Goal: Task Accomplishment & Management: Manage account settings

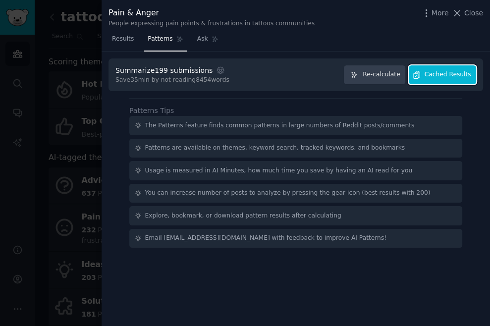
click at [437, 71] on span "Cached Results" at bounding box center [448, 74] width 47 height 9
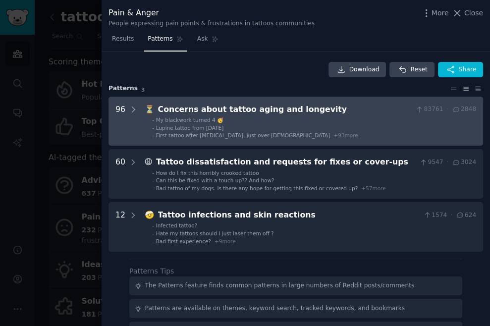
click at [275, 107] on div "Concerns about tattoo aging and longevity" at bounding box center [285, 110] width 254 height 12
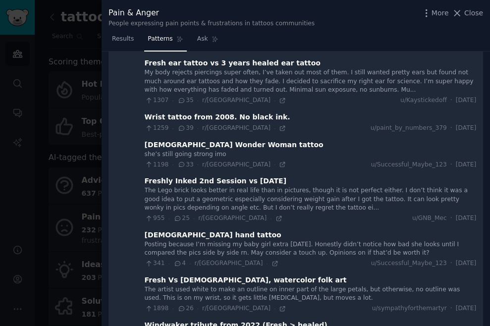
scroll to position [314, 0]
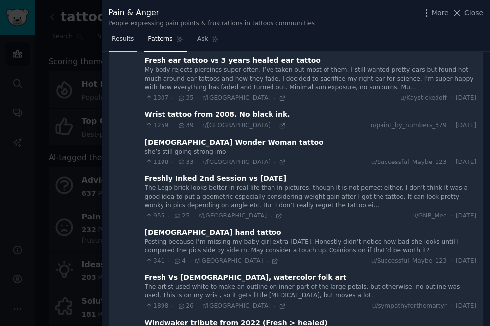
click at [122, 40] on span "Results" at bounding box center [123, 39] width 22 height 9
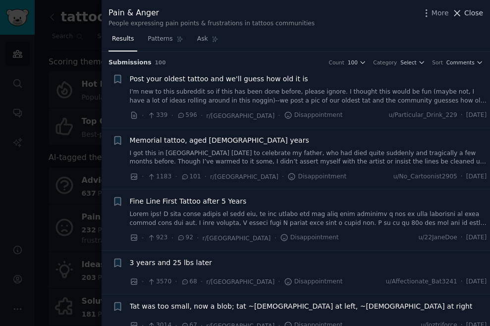
click at [471, 9] on span "Close" at bounding box center [473, 13] width 19 height 10
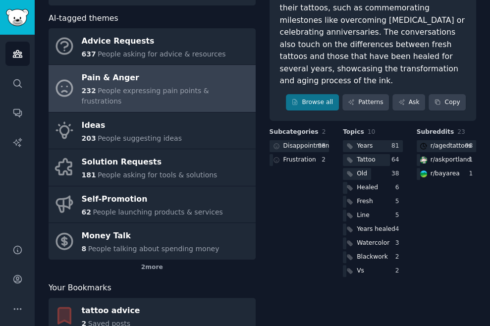
scroll to position [141, 0]
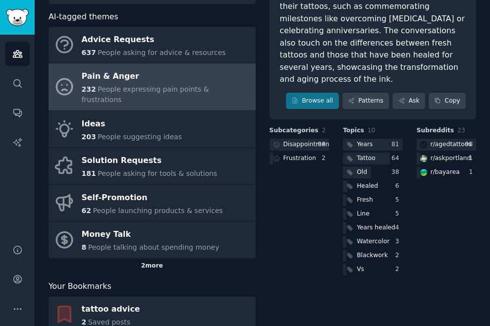
click at [151, 258] on div "2 more" at bounding box center [152, 266] width 207 height 16
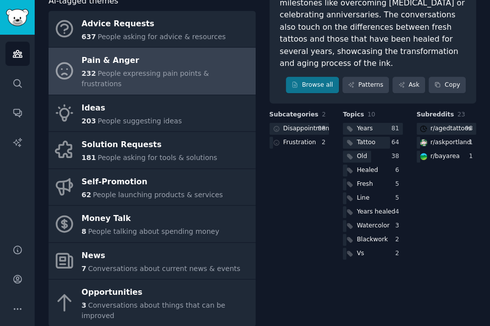
scroll to position [147, 0]
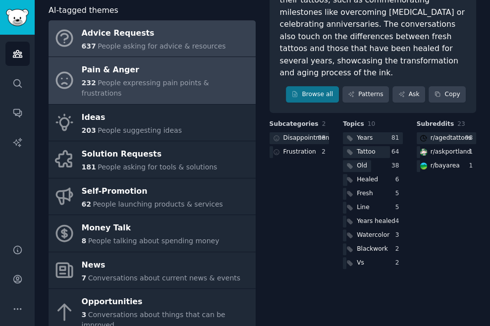
click at [144, 38] on div "Advice Requests" at bounding box center [154, 33] width 144 height 16
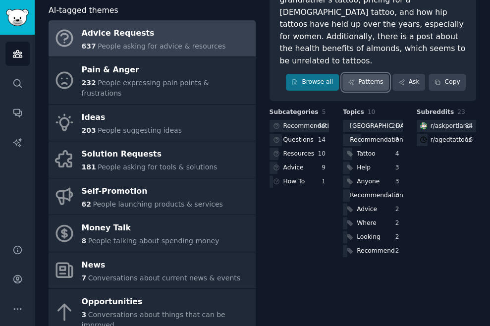
click at [362, 74] on link "Patterns" at bounding box center [365, 82] width 47 height 17
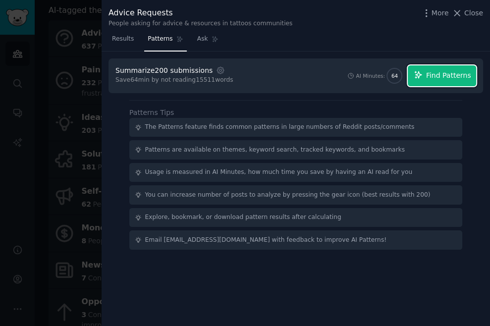
click at [422, 77] on icon "button" at bounding box center [418, 74] width 9 height 9
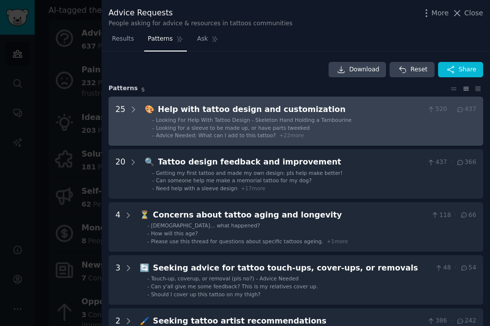
click at [333, 111] on div "Help with tattoo design and customization" at bounding box center [291, 110] width 266 height 12
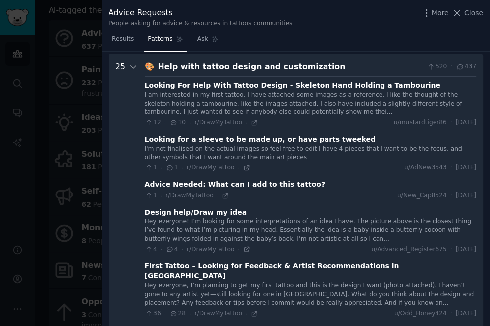
scroll to position [45, 0]
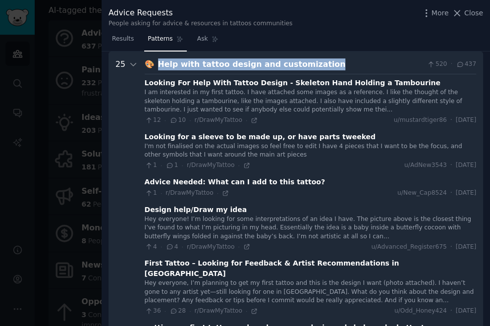
drag, startPoint x: 315, startPoint y: 63, endPoint x: 155, endPoint y: 65, distance: 159.5
click at [158, 65] on div "Help with tattoo design and customization" at bounding box center [291, 64] width 266 height 12
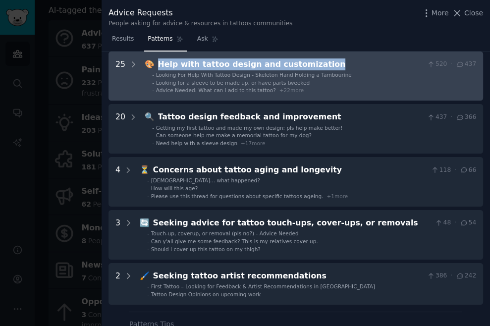
copy div "Help with tattoo design and customization"
click at [322, 64] on div "Help with tattoo design and customization" at bounding box center [291, 64] width 266 height 12
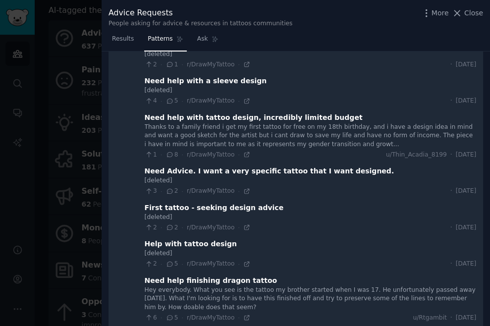
scroll to position [344, 0]
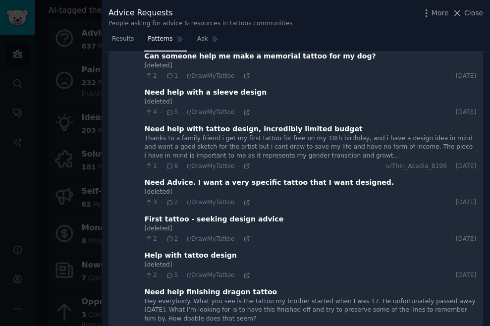
click at [231, 214] on div "First tattoo - seeking design advice" at bounding box center [214, 219] width 139 height 10
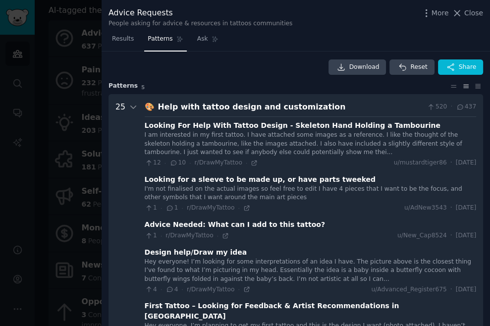
scroll to position [0, 0]
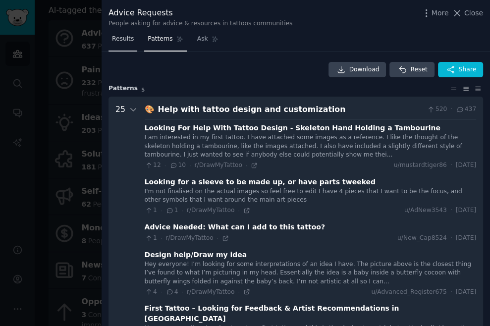
click at [120, 39] on span "Results" at bounding box center [123, 39] width 22 height 9
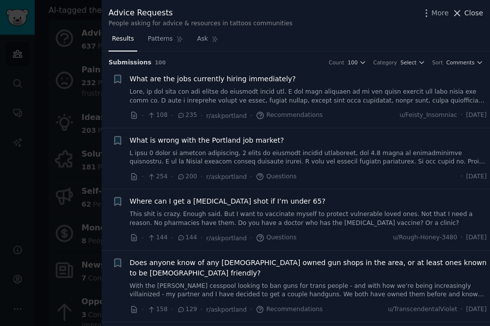
click at [469, 15] on span "Close" at bounding box center [473, 13] width 19 height 10
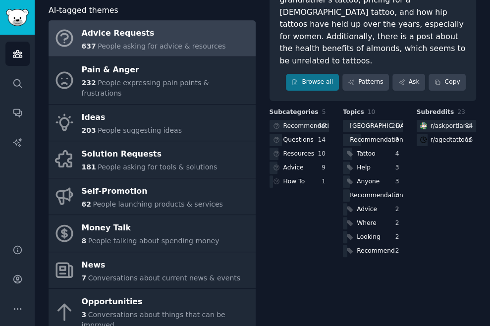
click at [226, 41] on link "Advice Requests 637 People asking for advice & resources" at bounding box center [152, 38] width 207 height 37
click at [361, 74] on link "Patterns" at bounding box center [365, 82] width 47 height 17
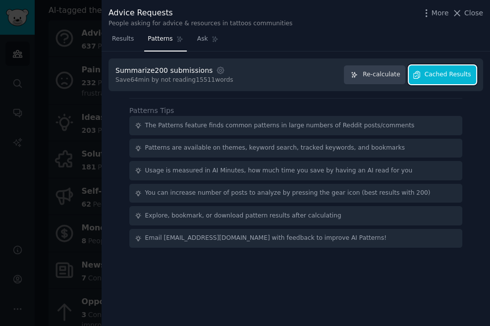
click at [432, 73] on span "Cached Results" at bounding box center [448, 74] width 47 height 9
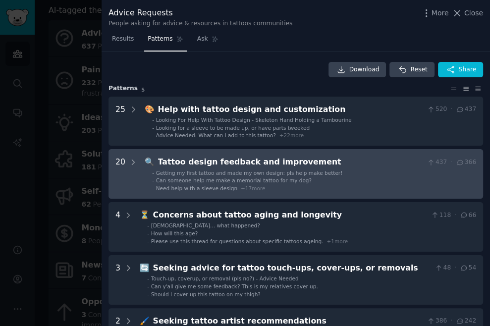
click at [337, 172] on li "- Getting my first tattoo and made my own design: pls help make better!" at bounding box center [314, 172] width 324 height 7
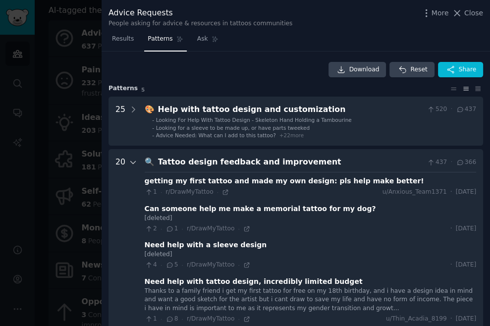
click at [132, 162] on icon at bounding box center [133, 162] width 9 height 9
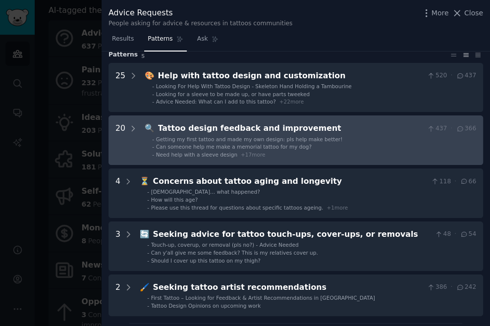
scroll to position [35, 0]
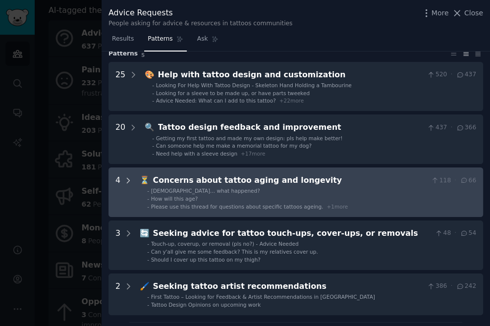
click at [125, 182] on icon at bounding box center [128, 180] width 9 height 9
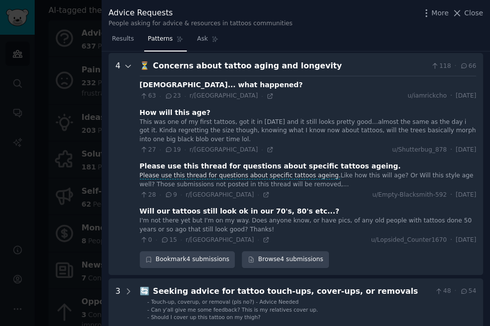
scroll to position [151, 0]
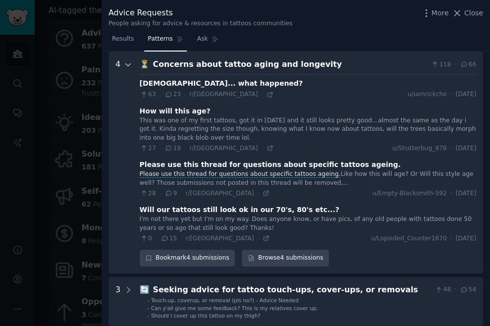
click at [129, 65] on icon at bounding box center [128, 64] width 9 height 9
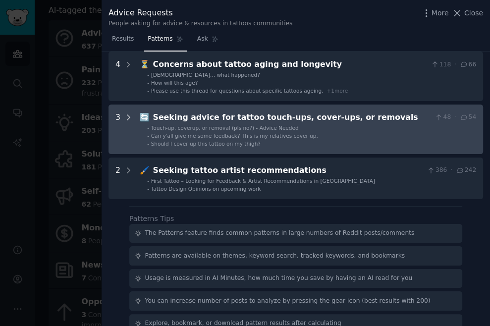
click at [125, 113] on icon at bounding box center [128, 117] width 9 height 9
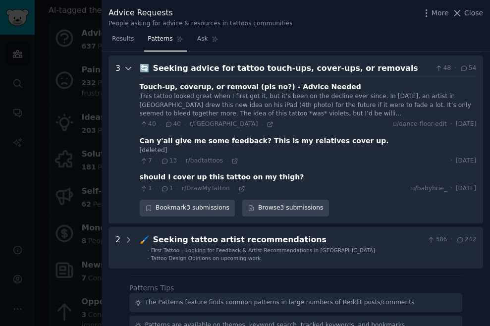
scroll to position [204, 0]
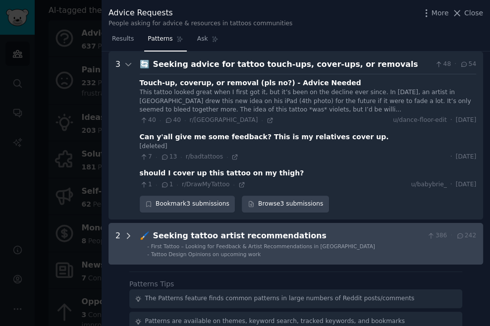
click at [127, 237] on icon at bounding box center [128, 235] width 2 height 5
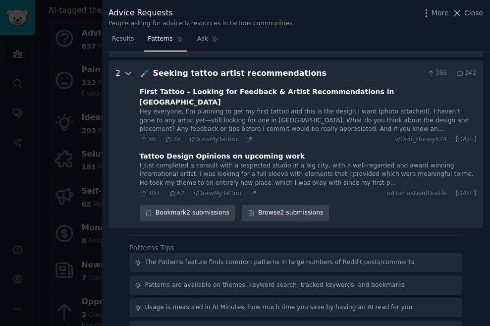
scroll to position [374, 0]
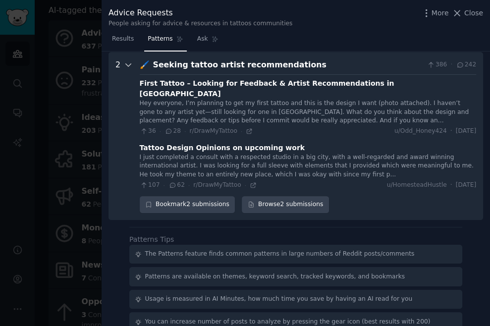
click at [124, 63] on icon at bounding box center [128, 64] width 9 height 9
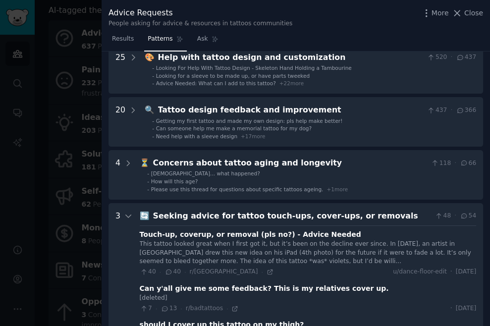
scroll to position [38, 0]
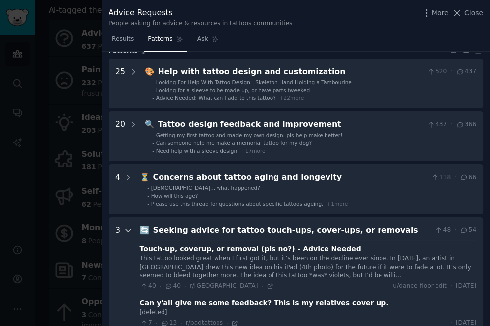
click at [125, 228] on icon at bounding box center [128, 230] width 9 height 9
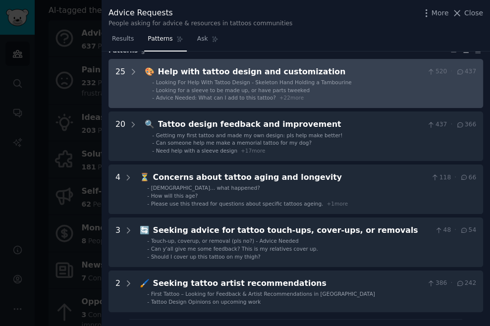
scroll to position [0, 0]
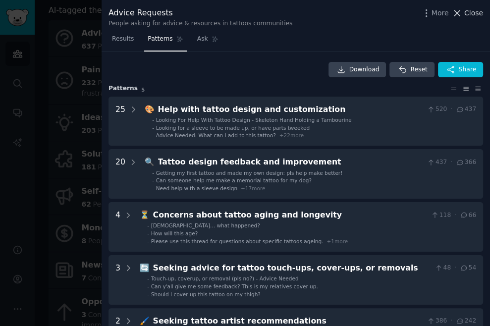
click at [474, 11] on span "Close" at bounding box center [473, 13] width 19 height 10
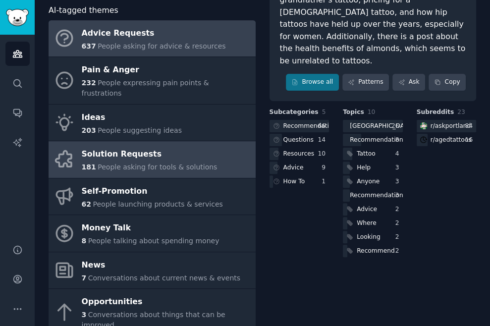
click at [162, 147] on div "Solution Requests" at bounding box center [150, 155] width 136 height 16
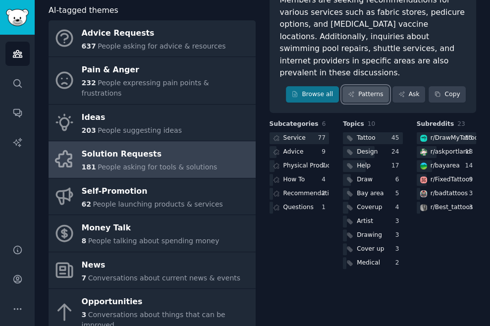
click at [361, 86] on link "Patterns" at bounding box center [365, 94] width 47 height 17
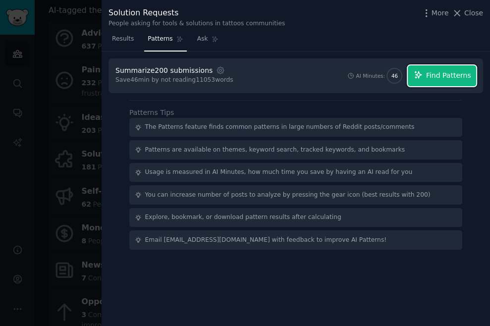
click at [443, 74] on span "Find Patterns" at bounding box center [448, 75] width 45 height 10
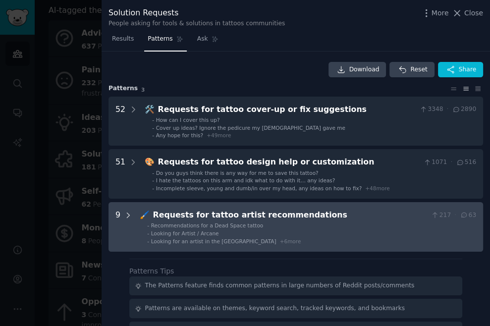
click at [128, 213] on icon at bounding box center [128, 215] width 2 height 5
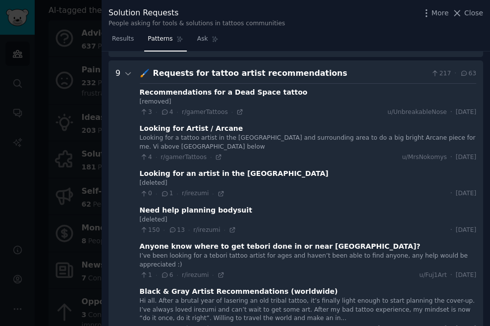
scroll to position [73, 0]
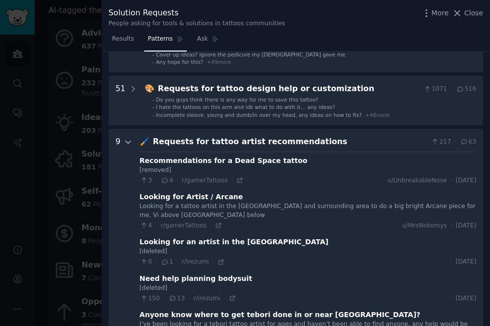
click at [127, 142] on icon at bounding box center [128, 142] width 5 height 2
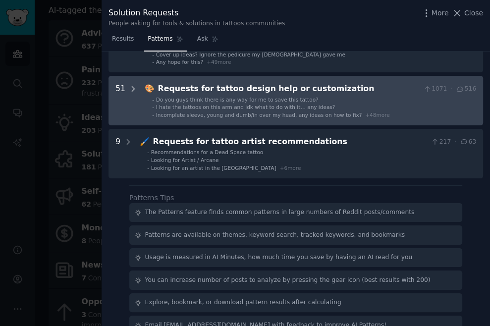
click at [129, 87] on icon at bounding box center [133, 89] width 9 height 9
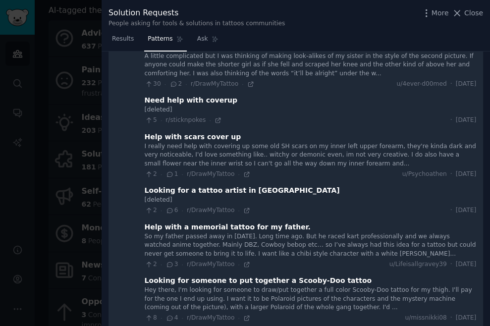
scroll to position [1529, 0]
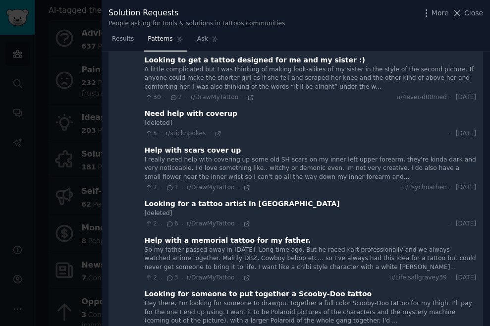
click at [196, 145] on div "Help with scars cover up" at bounding box center [193, 150] width 97 height 10
click at [192, 156] on div "I really need help with covering up some old SH scars on my inner left upper fo…" at bounding box center [310, 169] width 331 height 26
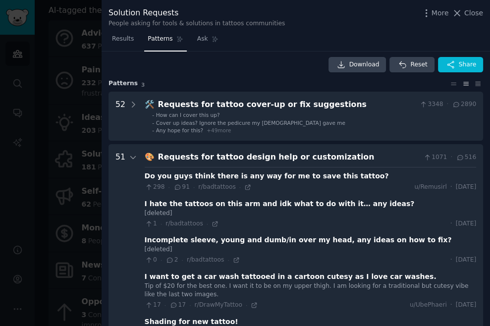
scroll to position [0, 0]
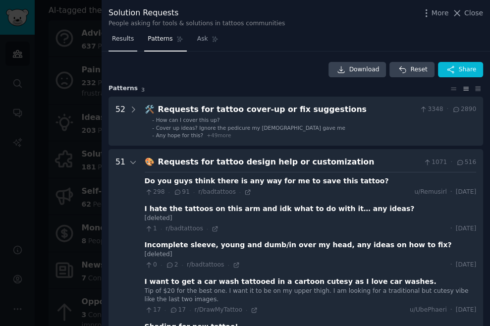
click at [123, 42] on span "Results" at bounding box center [123, 39] width 22 height 9
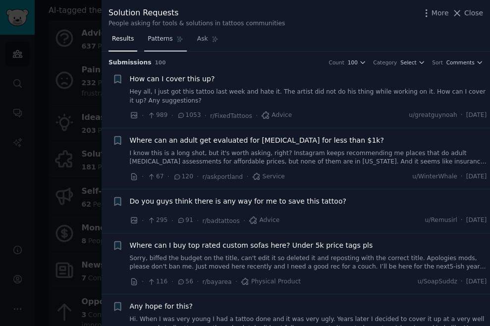
click at [167, 32] on link "Patterns" at bounding box center [165, 41] width 42 height 20
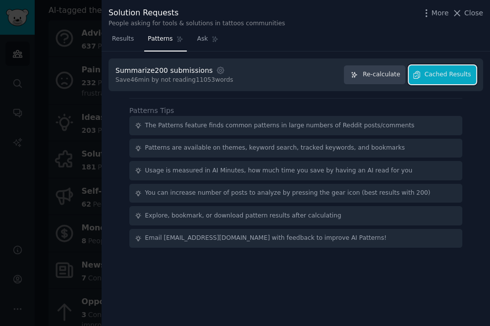
click at [431, 77] on span "Cached Results" at bounding box center [448, 74] width 47 height 9
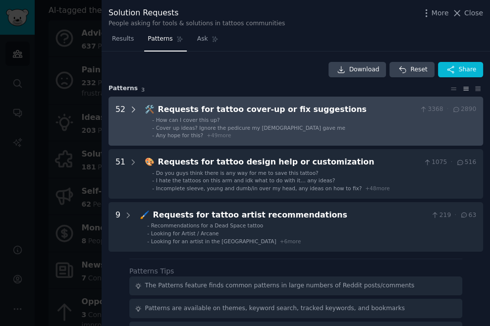
click at [133, 108] on icon at bounding box center [133, 109] width 2 height 5
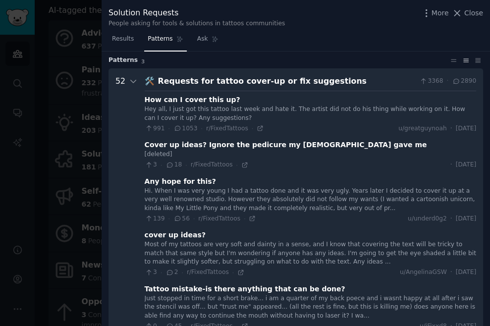
scroll to position [29, 0]
click at [158, 84] on div "Requests for tattoo cover-up or fix suggestions" at bounding box center [287, 81] width 258 height 12
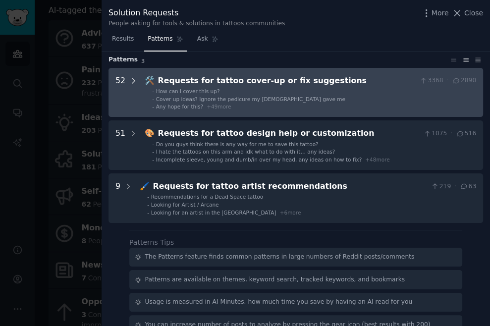
click at [132, 81] on icon at bounding box center [133, 80] width 2 height 5
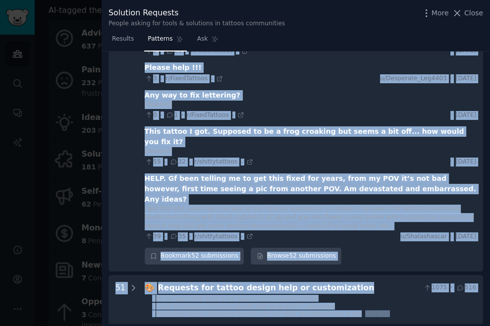
scroll to position [2184, 0]
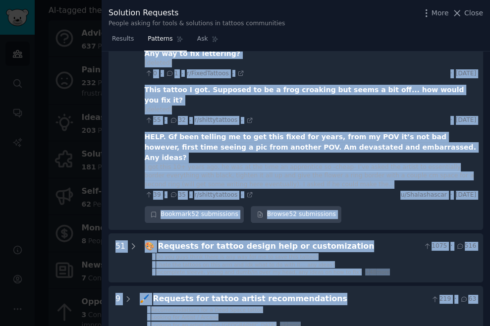
drag, startPoint x: 143, startPoint y: 63, endPoint x: 477, endPoint y: 125, distance: 340.0
copy div "🛠️ Loremips dol sitame conse-ad el sed doeiusmodte 2785 · 3197 Inc utl E dolor …"
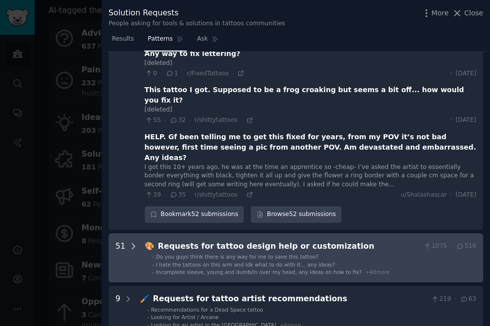
click at [131, 242] on icon at bounding box center [133, 246] width 9 height 9
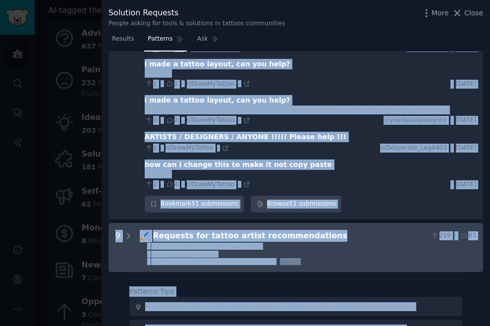
scroll to position [4564, 0]
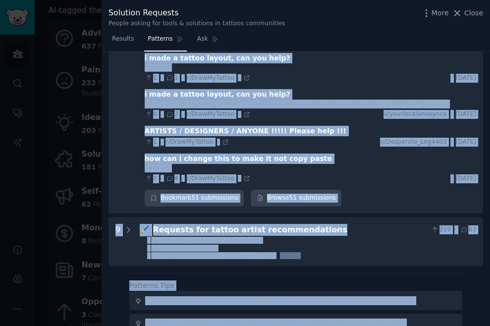
drag, startPoint x: 142, startPoint y: 64, endPoint x: 479, endPoint y: 69, distance: 337.4
copy div "🎨 Loremips dol sitame consec adip el seddoeiusmodt 7615 · 933 In utl etdo magna…"
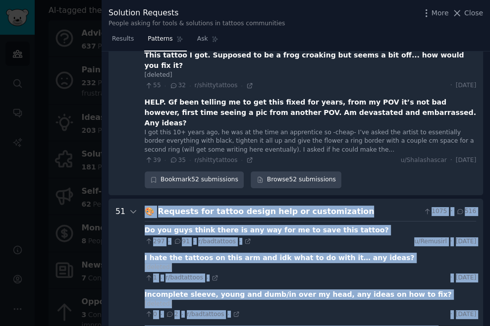
scroll to position [2224, 0]
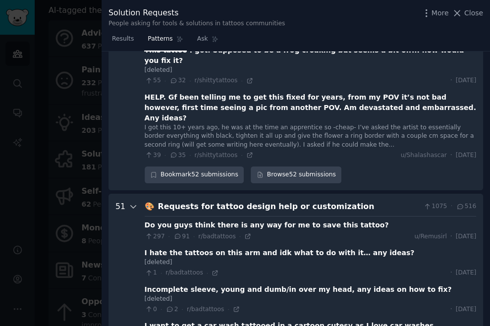
click at [129, 202] on icon at bounding box center [133, 206] width 9 height 9
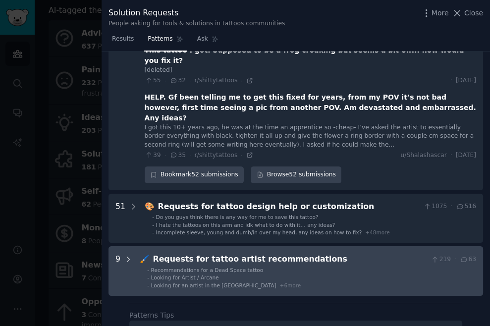
click at [126, 255] on icon at bounding box center [128, 259] width 9 height 9
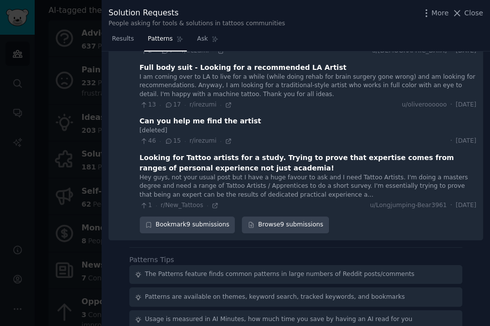
scroll to position [2689, 0]
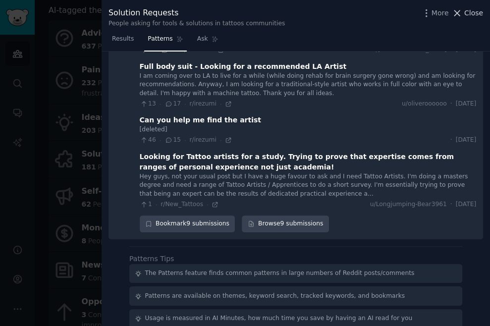
click at [471, 13] on span "Close" at bounding box center [473, 13] width 19 height 10
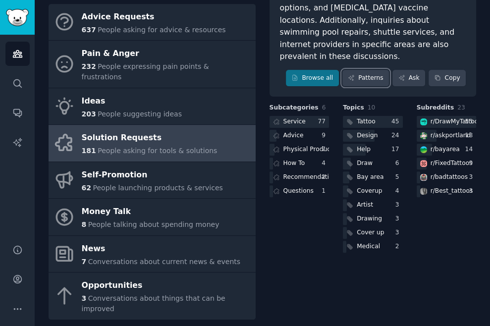
scroll to position [167, 0]
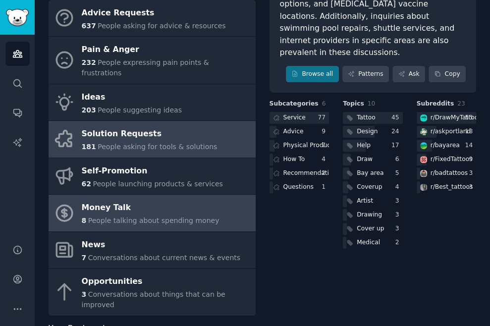
click at [135, 200] on div "Money Talk" at bounding box center [151, 208] width 138 height 16
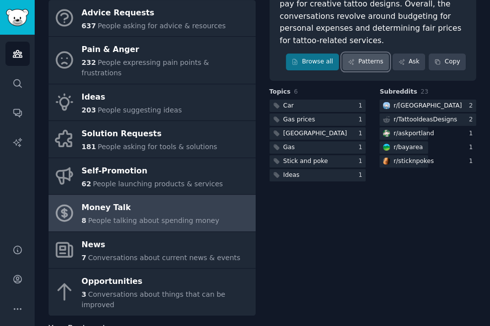
click at [368, 53] on link "Patterns" at bounding box center [365, 61] width 47 height 17
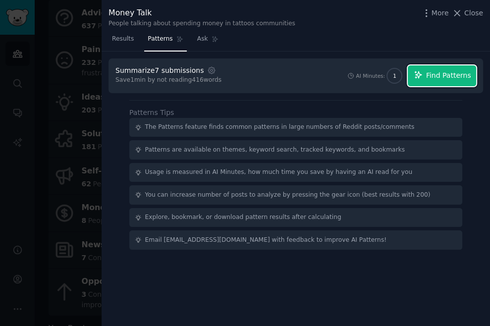
click at [452, 78] on span "Find Patterns" at bounding box center [448, 75] width 45 height 10
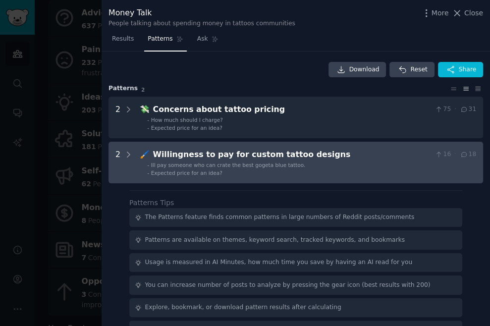
click at [120, 155] on div "2" at bounding box center [123, 163] width 17 height 28
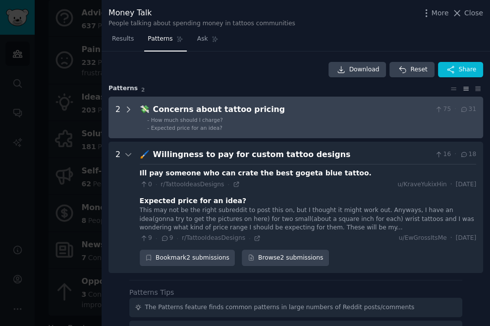
click at [129, 108] on icon at bounding box center [128, 109] width 9 height 9
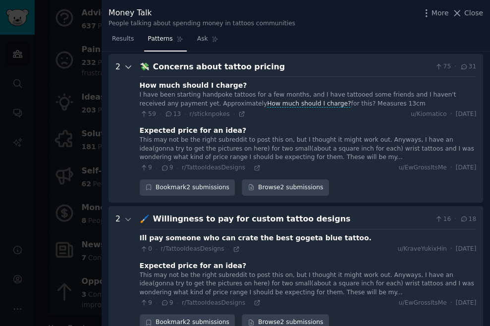
scroll to position [45, 0]
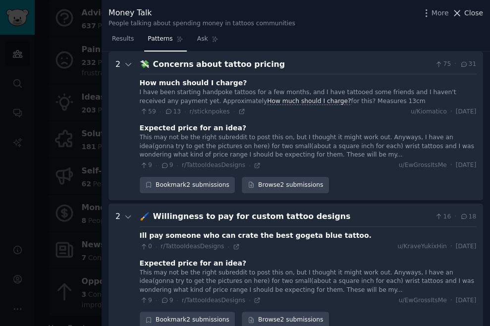
click at [476, 9] on span "Close" at bounding box center [473, 13] width 19 height 10
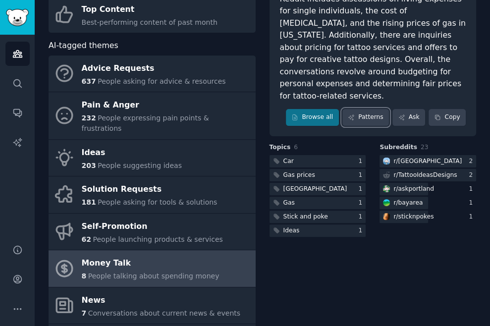
scroll to position [109, 0]
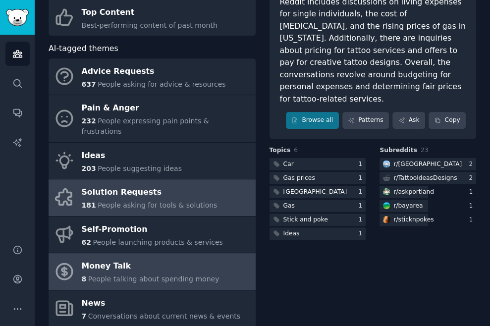
click at [117, 201] on span "People asking for tools & solutions" at bounding box center [157, 205] width 119 height 8
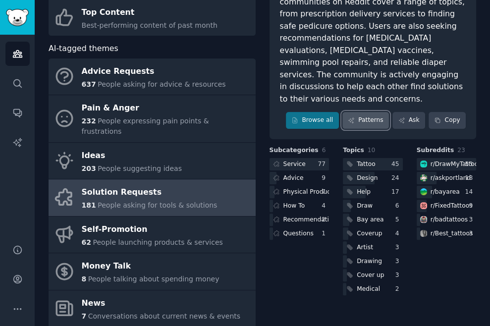
click at [362, 112] on link "Patterns" at bounding box center [365, 120] width 47 height 17
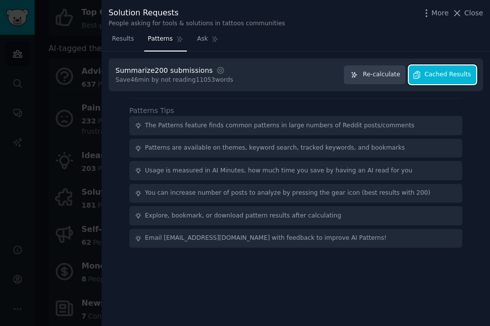
click at [431, 76] on span "Cached Results" at bounding box center [448, 74] width 47 height 9
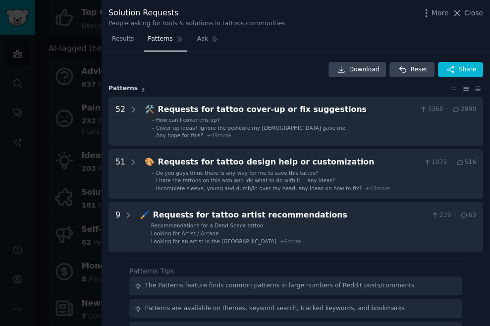
click at [80, 17] on div at bounding box center [245, 163] width 490 height 326
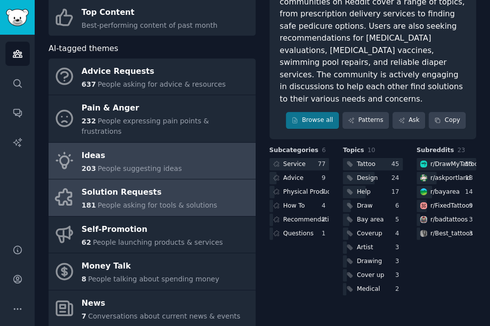
click at [122, 148] on div "Ideas" at bounding box center [132, 156] width 100 height 16
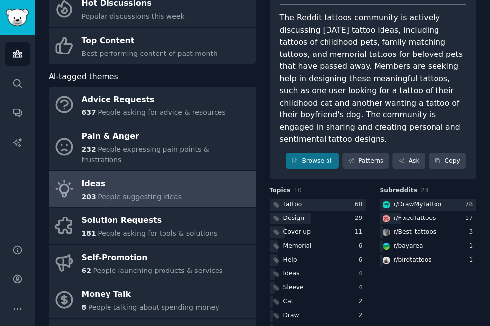
scroll to position [80, 0]
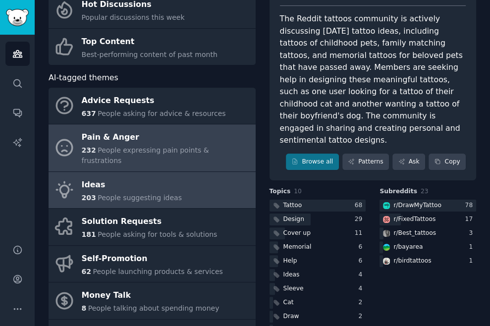
click at [154, 140] on div "Pain & Anger" at bounding box center [166, 138] width 169 height 16
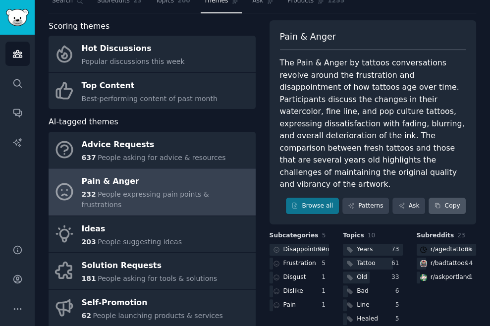
scroll to position [35, 0]
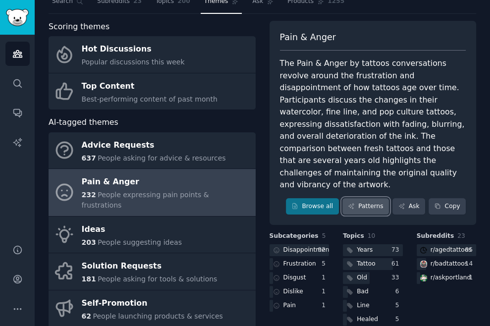
click at [364, 198] on link "Patterns" at bounding box center [365, 206] width 47 height 17
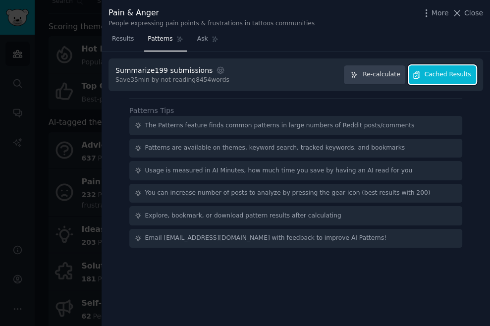
click at [440, 71] on span "Cached Results" at bounding box center [448, 74] width 47 height 9
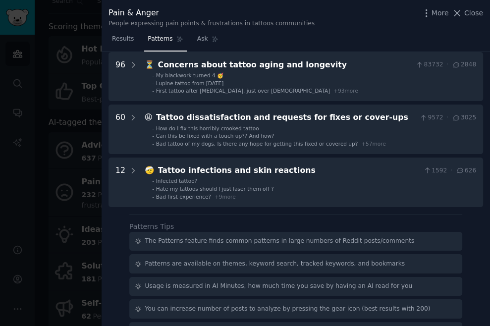
scroll to position [48, 0]
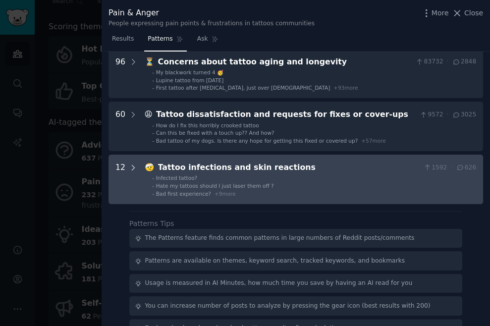
click at [131, 167] on icon at bounding box center [133, 167] width 9 height 9
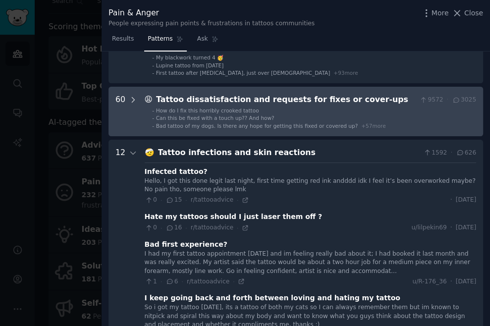
click at [134, 96] on icon at bounding box center [133, 100] width 9 height 9
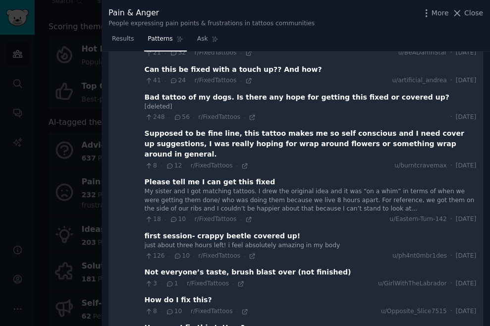
scroll to position [0, 0]
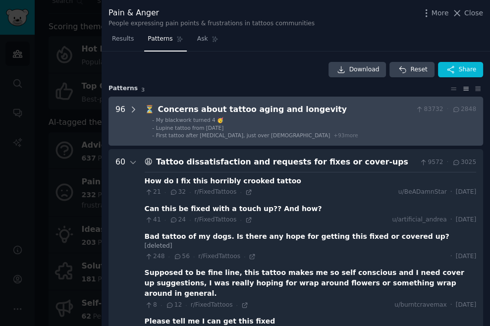
click at [130, 108] on icon at bounding box center [133, 109] width 9 height 9
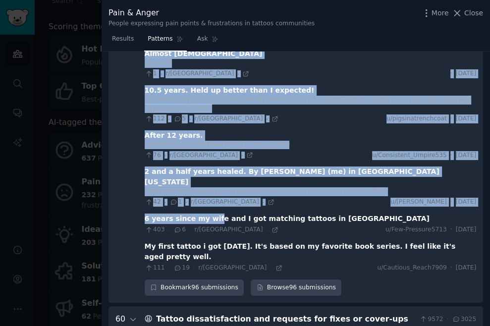
scroll to position [3726, 0]
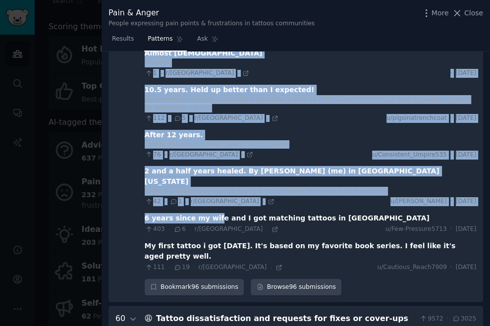
drag, startPoint x: 144, startPoint y: 87, endPoint x: 473, endPoint y: 176, distance: 340.9
copy div "⏳ Loremips dolor sitame conse adi elitseddo 46312 · 8951 Ei temporinc utlabo 9 …"
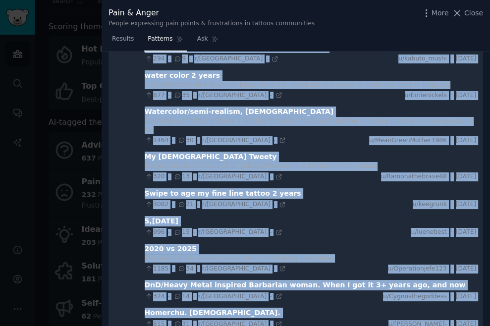
scroll to position [0, 0]
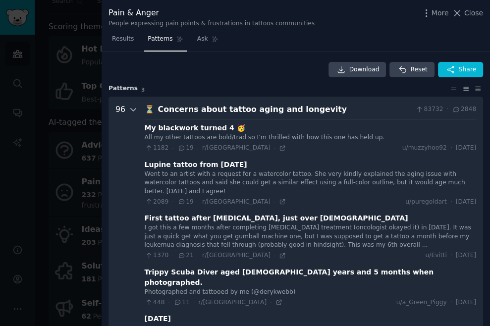
click at [130, 109] on icon at bounding box center [133, 109] width 9 height 9
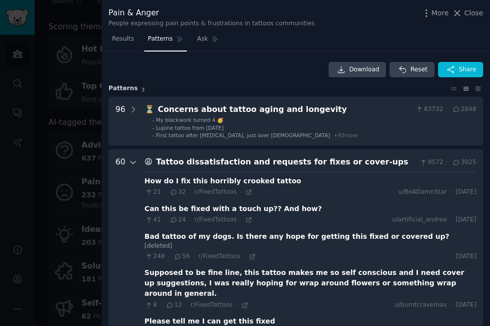
click at [134, 160] on icon at bounding box center [133, 162] width 9 height 9
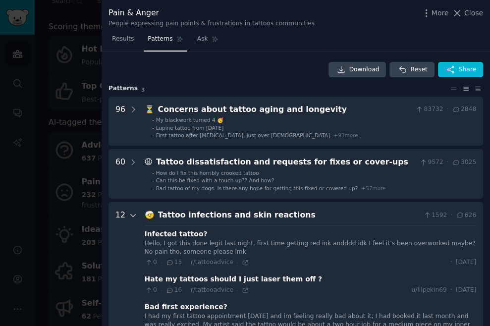
click at [131, 215] on icon at bounding box center [133, 215] width 5 height 2
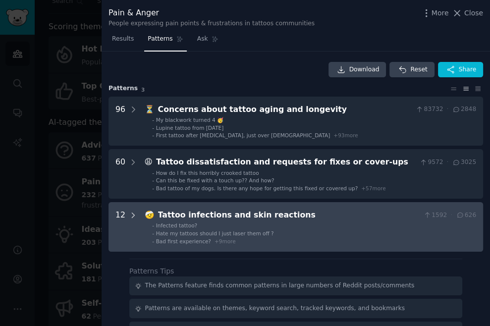
click at [130, 215] on icon at bounding box center [133, 215] width 9 height 9
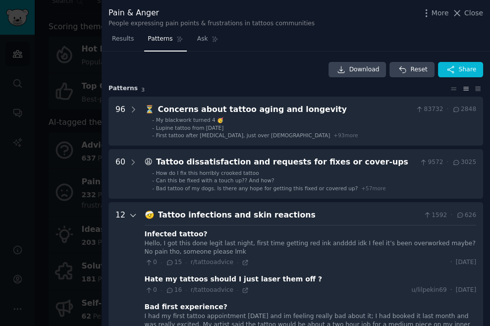
click at [129, 215] on icon at bounding box center [133, 215] width 9 height 9
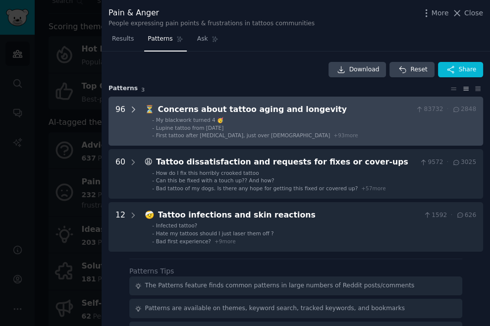
click at [133, 106] on icon at bounding box center [133, 109] width 9 height 9
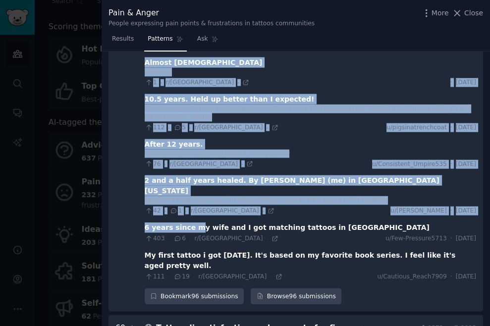
scroll to position [3717, 0]
drag, startPoint x: 143, startPoint y: 62, endPoint x: 198, endPoint y: 141, distance: 95.8
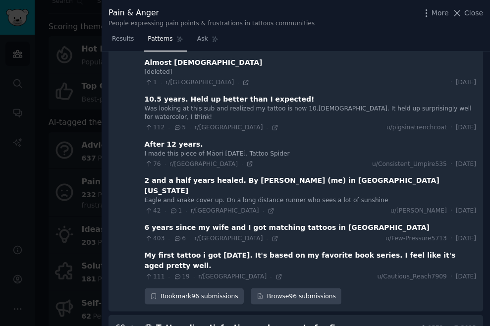
click at [278, 270] on div "111 · 19 · r/[GEOGRAPHIC_DATA] · u/Cautious_Reach7909 · [DATE]" at bounding box center [310, 275] width 331 height 10
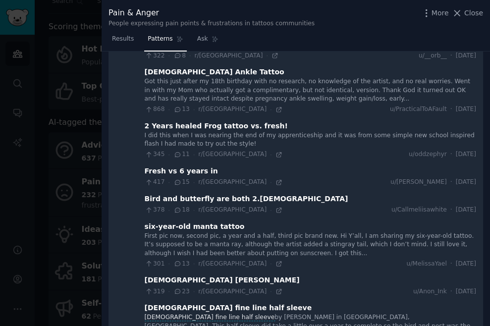
scroll to position [3198, 0]
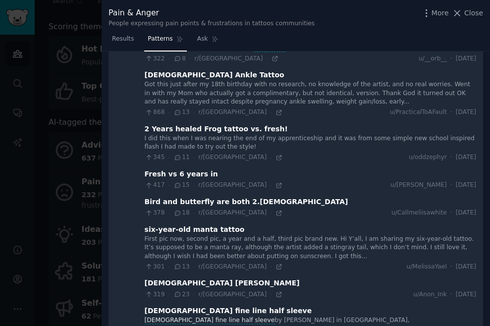
click at [213, 306] on div "[DEMOGRAPHIC_DATA] fine line half sleeve" at bounding box center [228, 311] width 167 height 10
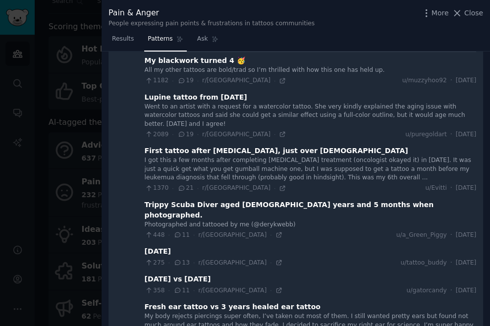
scroll to position [0, 0]
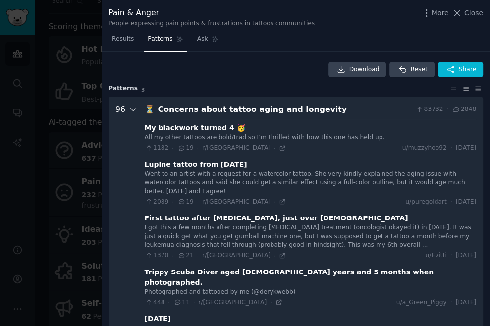
click at [132, 106] on icon at bounding box center [133, 109] width 9 height 9
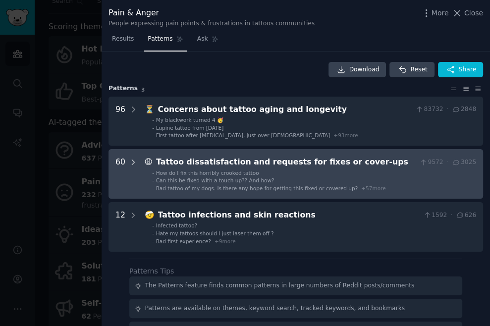
click at [132, 163] on icon at bounding box center [133, 162] width 9 height 9
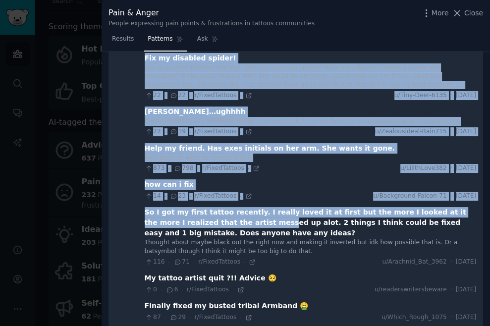
scroll to position [1036, 0]
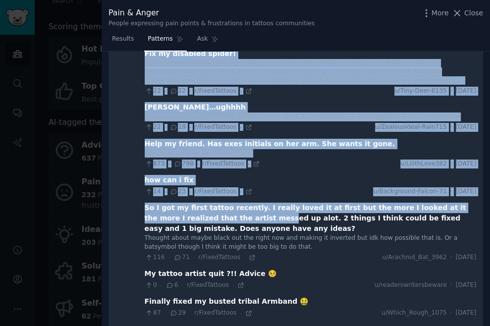
drag, startPoint x: 144, startPoint y: 62, endPoint x: 237, endPoint y: 197, distance: 164.5
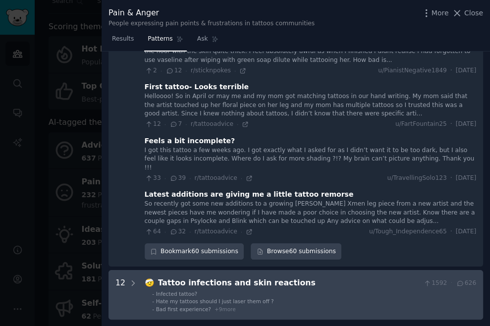
scroll to position [2335, 0]
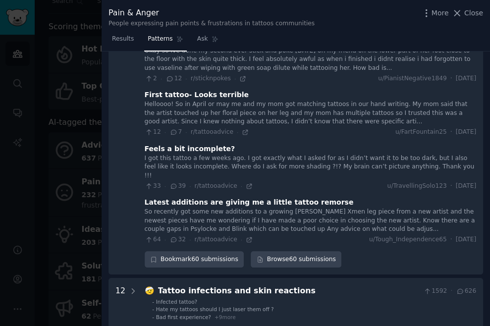
copy div "😩 Loremi dolorsitametcon adi elitsedd eiu tempo in utlab-etd 3172 · 3221 Mag al…"
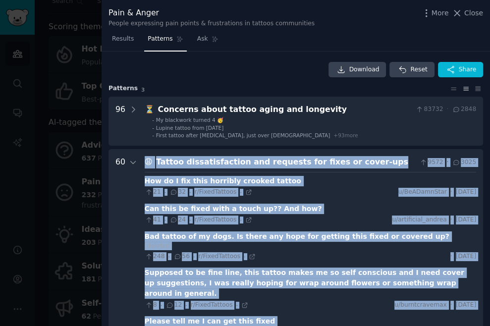
scroll to position [0, 0]
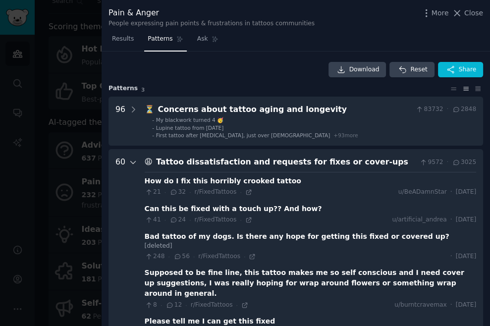
click at [130, 165] on icon at bounding box center [133, 162] width 9 height 9
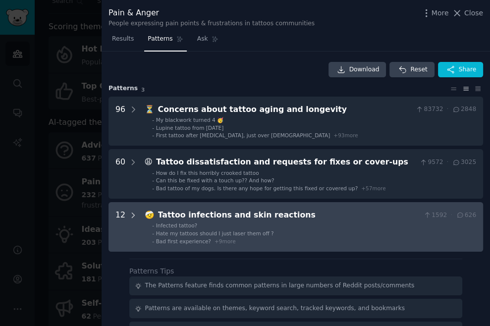
click at [132, 213] on icon at bounding box center [133, 215] width 2 height 5
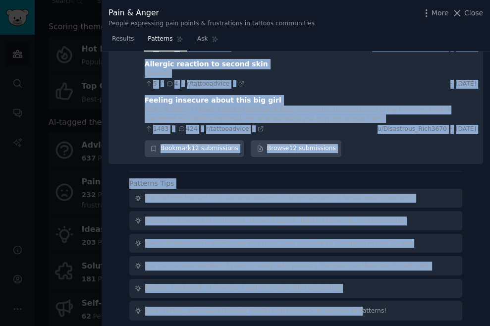
scroll to position [625, 0]
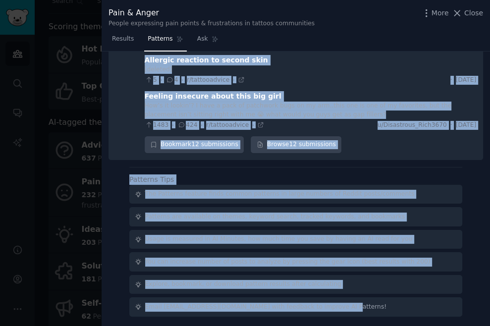
drag, startPoint x: 142, startPoint y: 62, endPoint x: 475, endPoint y: 128, distance: 338.8
copy div "🤕 Loremi dolorsitam con adip elitseddo 4488 · 408 Eiusmodt incidi? Utlab, E dol…"
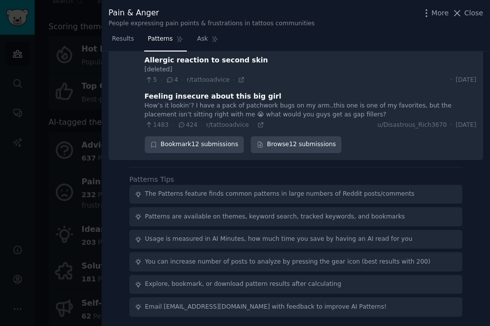
click at [249, 177] on div "Patterns Tips The Patterns feature finds common patterns in large numbers of Re…" at bounding box center [295, 245] width 333 height 142
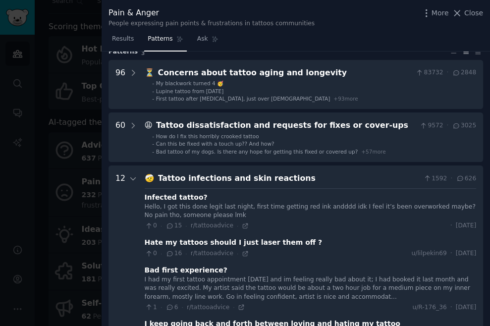
scroll to position [0, 0]
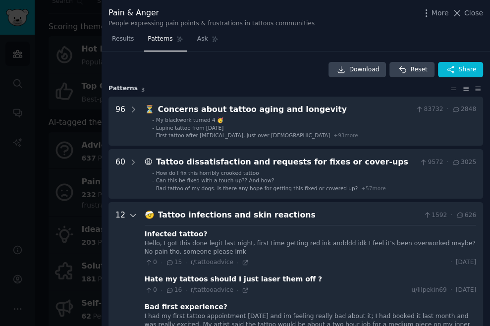
click at [130, 216] on icon at bounding box center [133, 215] width 9 height 9
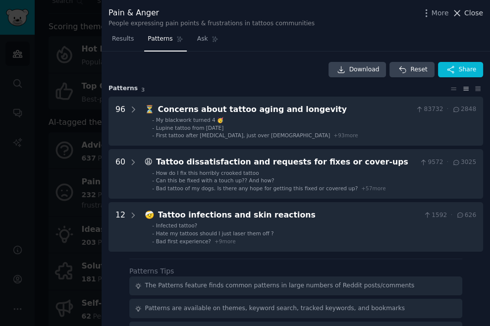
click at [478, 12] on span "Close" at bounding box center [473, 13] width 19 height 10
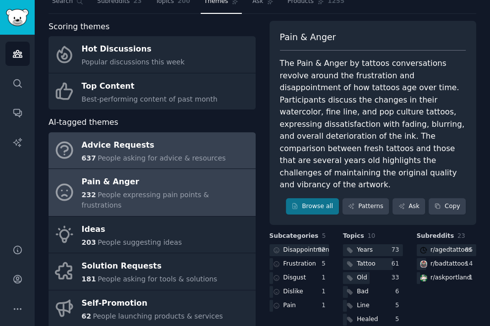
click at [183, 150] on div "Advice Requests" at bounding box center [154, 145] width 144 height 16
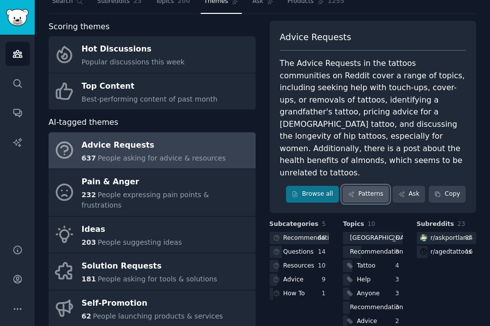
click at [359, 186] on link "Patterns" at bounding box center [365, 194] width 47 height 17
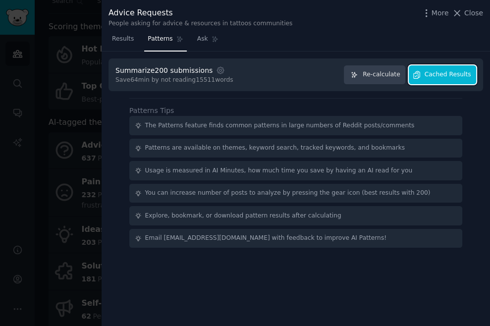
click at [456, 75] on span "Cached Results" at bounding box center [448, 74] width 47 height 9
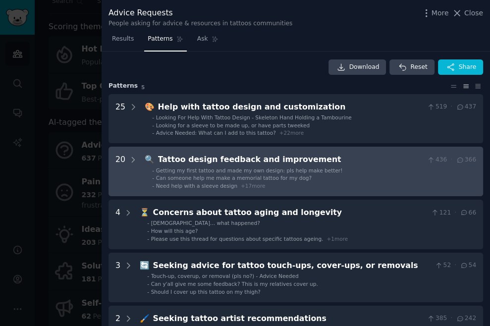
scroll to position [1, 0]
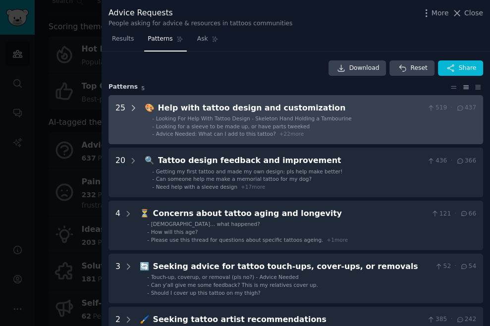
click at [130, 109] on icon at bounding box center [133, 108] width 9 height 9
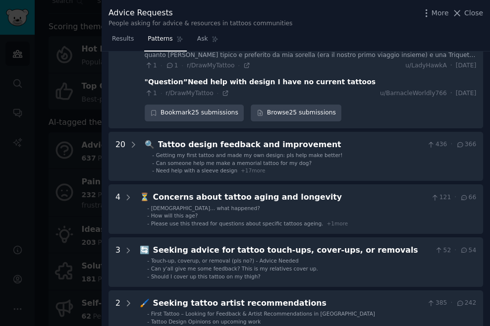
scroll to position [1012, 0]
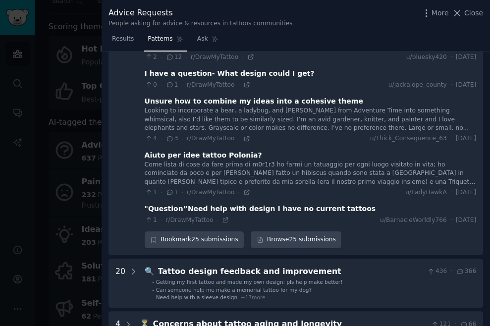
drag, startPoint x: 143, startPoint y: 64, endPoint x: 489, endPoint y: 212, distance: 376.4
click at [489, 212] on div "Download Reset Share Pattern s 5 25 🎨 Help with tattoo design and customization…" at bounding box center [296, 189] width 388 height 275
copy div "🎨 Lore ipsu dolors ametco adi elitseddoeius 145 · 515 Tempori Utl Etdo Magn Ali…"
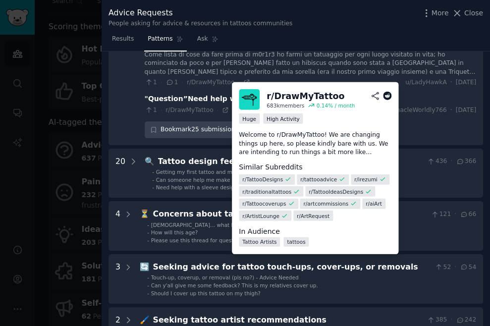
scroll to position [1133, 0]
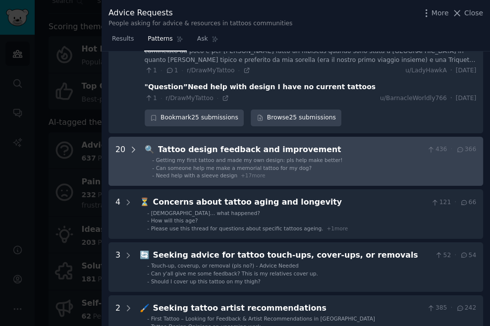
click at [133, 145] on icon at bounding box center [133, 149] width 9 height 9
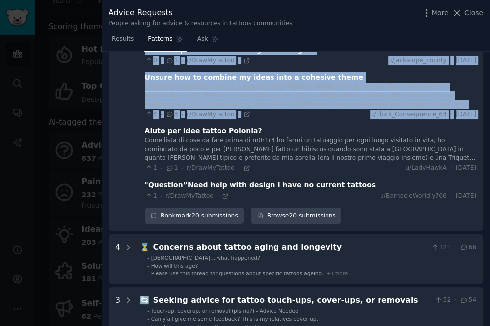
scroll to position [1968, 0]
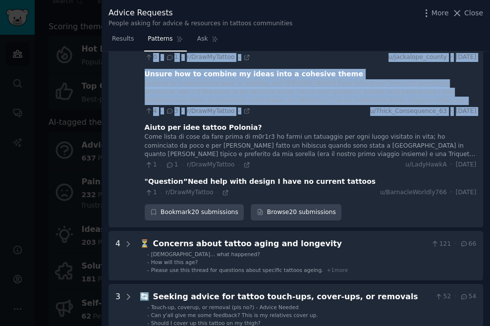
drag, startPoint x: 143, startPoint y: 59, endPoint x: 482, endPoint y: 179, distance: 359.7
click at [482, 179] on div "Download Reset Share Pattern s 5 25 🎨 Help with tattoo design and customization…" at bounding box center [296, 189] width 388 height 275
copy div "🔍 Loremi dolors ametcons adi elitseddoei 154 · 714 tempori ut labor etdolo mag …"
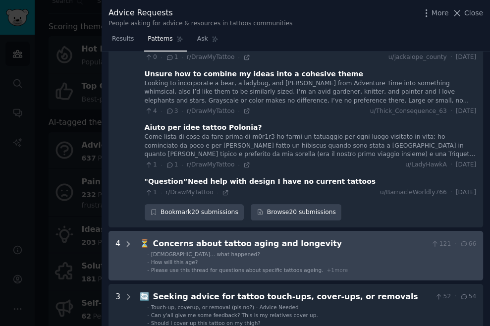
click at [127, 241] on icon at bounding box center [128, 243] width 2 height 5
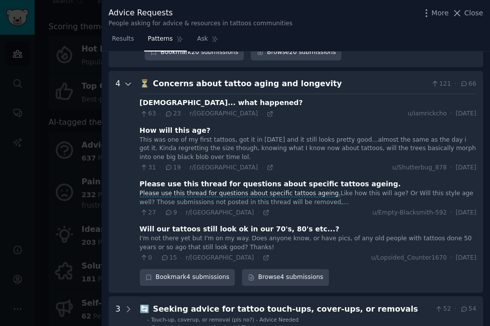
scroll to position [2136, 0]
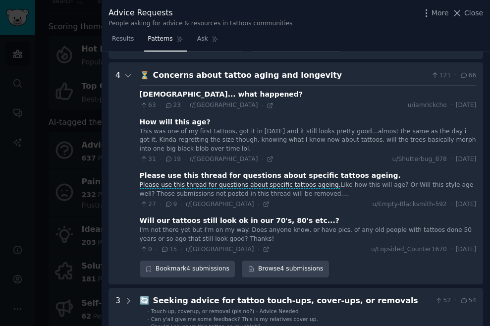
drag, startPoint x: 141, startPoint y: 64, endPoint x: 477, endPoint y: 239, distance: 378.4
click at [477, 239] on longevity "4 ⏳ Concerns about tattoo aging and longevity 121 · 66 [DEMOGRAPHIC_DATA]... wh…" at bounding box center [295, 173] width 374 height 222
copy div "⏳ Loremips dolor sitame conse adi elitseddo 170 · 44 7 eiusm tem... inci utlabo…"
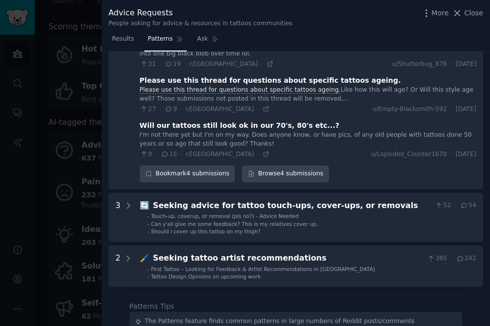
scroll to position [2237, 0]
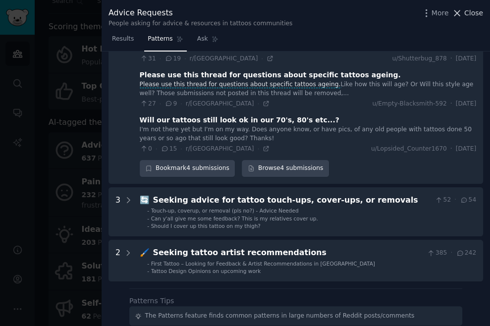
click at [468, 9] on span "Close" at bounding box center [473, 13] width 19 height 10
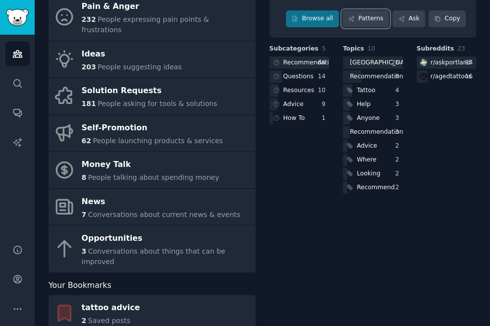
scroll to position [289, 0]
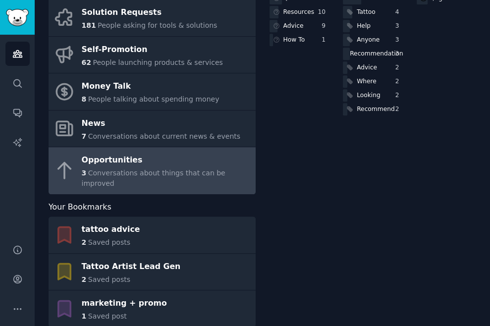
click at [204, 153] on div "Opportunities" at bounding box center [166, 161] width 169 height 16
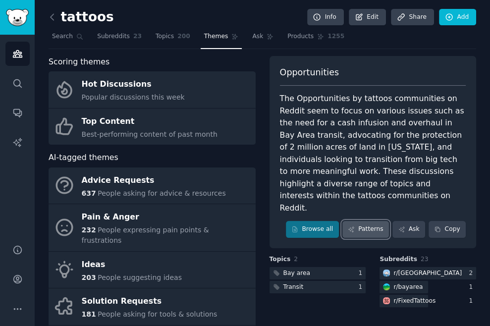
click at [367, 221] on link "Patterns" at bounding box center [365, 229] width 47 height 17
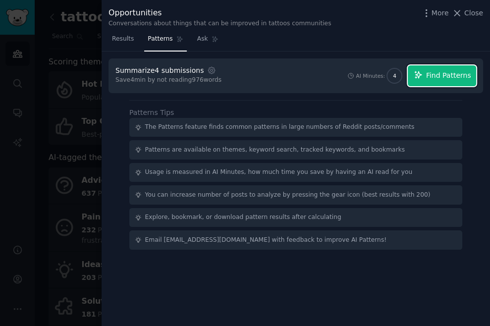
click at [439, 74] on span "Find Patterns" at bounding box center [448, 75] width 45 height 10
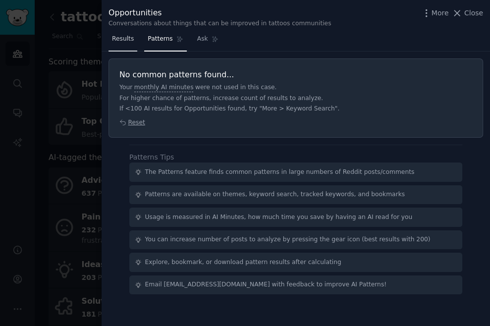
click at [123, 45] on link "Results" at bounding box center [122, 41] width 29 height 20
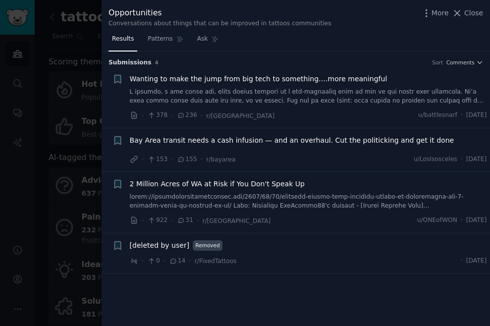
click at [69, 80] on div at bounding box center [245, 163] width 490 height 326
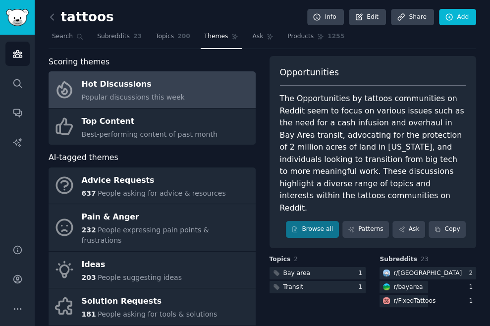
click at [132, 85] on div "Hot Discussions" at bounding box center [133, 85] width 103 height 16
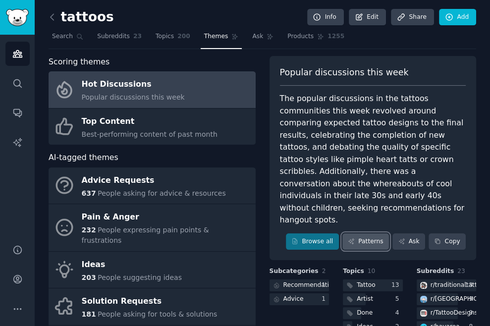
click at [370, 233] on link "Patterns" at bounding box center [365, 241] width 47 height 17
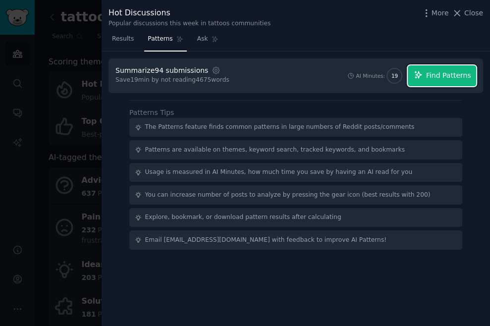
click at [433, 72] on span "Find Patterns" at bounding box center [448, 75] width 45 height 10
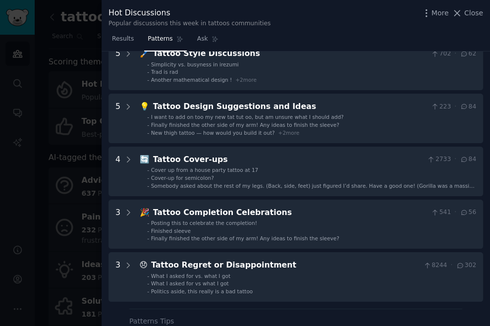
scroll to position [113, 0]
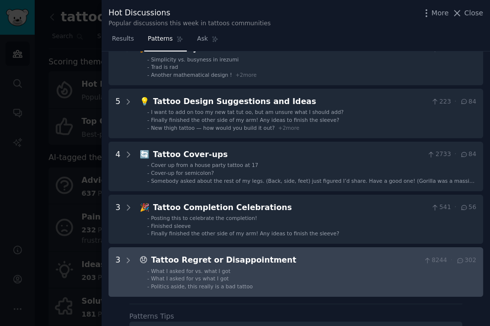
click at [118, 258] on div "3" at bounding box center [117, 272] width 5 height 36
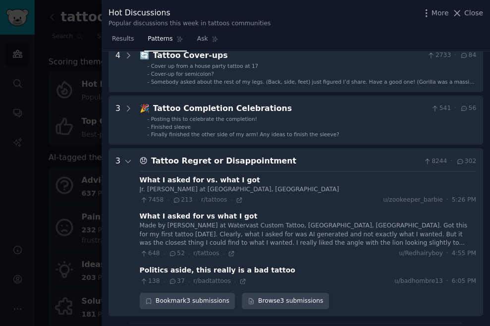
scroll to position [208, 0]
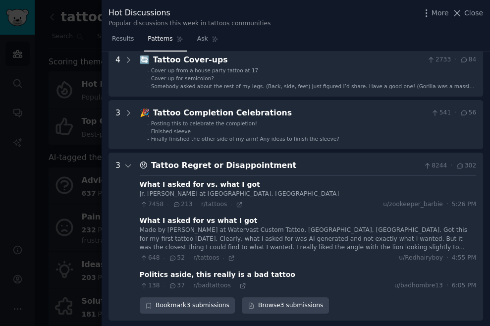
click at [159, 220] on div "What I asked for vs what I got" at bounding box center [199, 220] width 118 height 10
click at [228, 257] on icon at bounding box center [231, 258] width 7 height 7
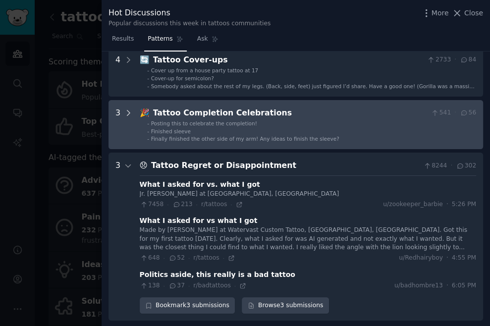
click at [124, 134] on div at bounding box center [128, 125] width 9 height 36
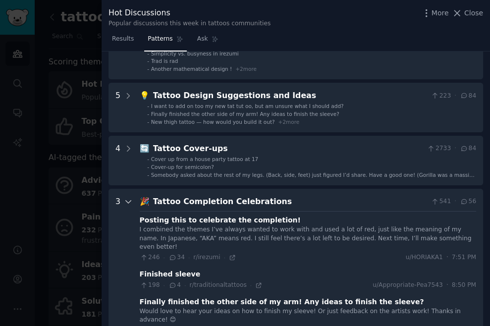
scroll to position [114, 0]
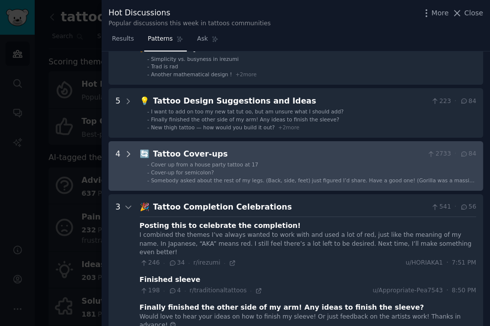
click at [126, 155] on icon at bounding box center [128, 154] width 9 height 9
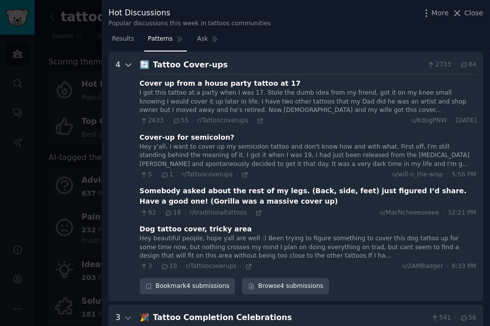
scroll to position [204, 0]
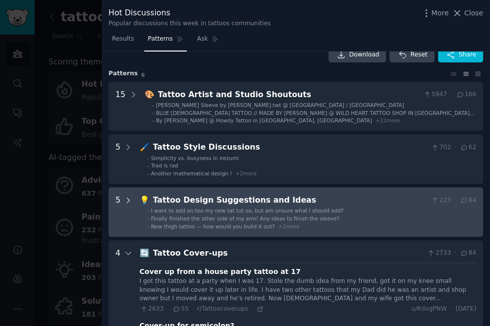
click at [124, 197] on icon at bounding box center [128, 200] width 9 height 9
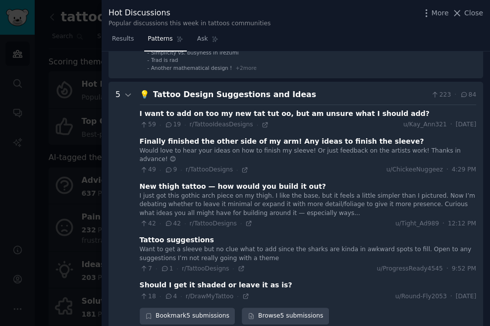
scroll to position [119, 0]
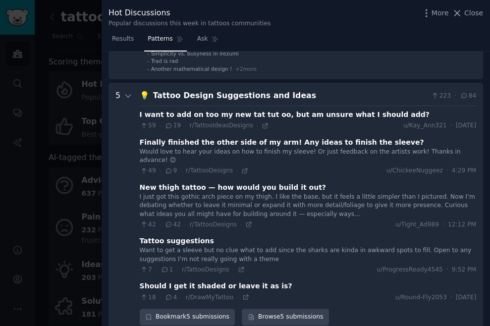
drag, startPoint x: 478, startPoint y: 256, endPoint x: 138, endPoint y: 93, distance: 377.5
click at [138, 93] on Ideas "5 💡 Tattoo Design Suggestions and Ideas 223 · 84 I want to add on too my new ta…" at bounding box center [295, 208] width 374 height 250
copy div "💡 Loremi Dolors Ametconsect adi Elits 826 · 78 D eius te inc ut lab et dol mag …"
click at [127, 96] on icon at bounding box center [128, 96] width 9 height 9
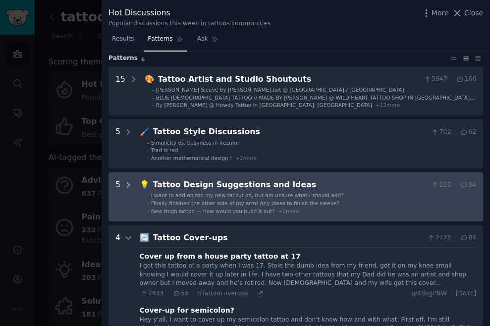
scroll to position [15, 0]
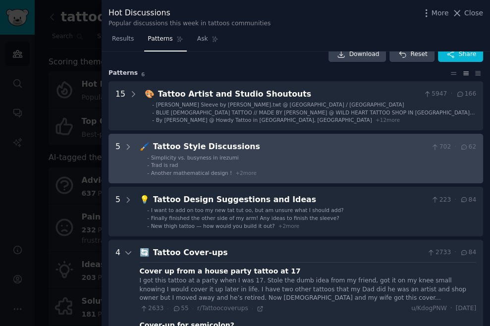
click at [128, 140] on Discussions "5 🖌️ Tattoo Style Discussions 702 · 62 - Simplicity vs. busyness in irezumi - T…" at bounding box center [295, 159] width 374 height 50
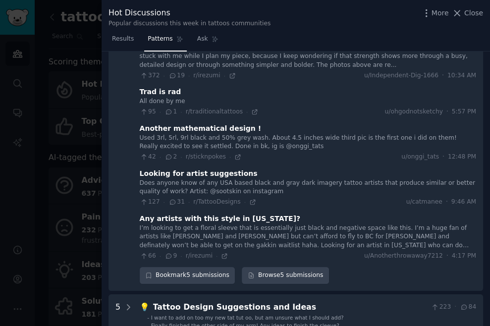
scroll to position [143, 0]
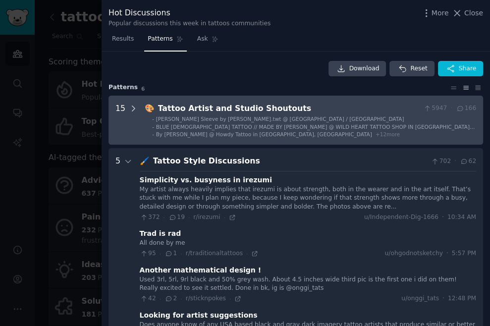
click at [132, 118] on div at bounding box center [133, 121] width 9 height 36
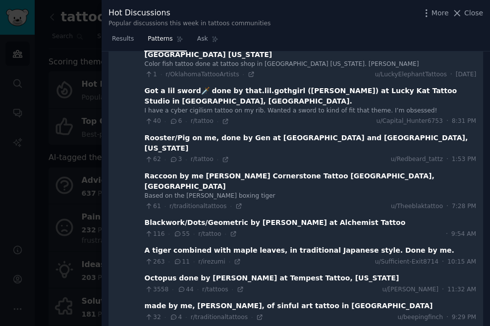
scroll to position [0, 0]
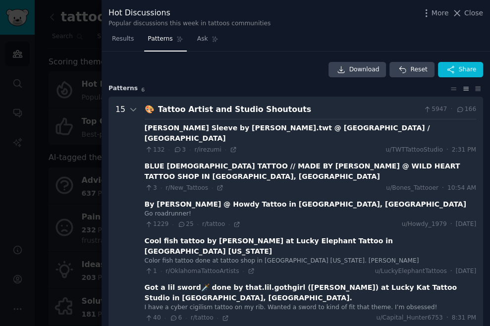
click at [77, 28] on div at bounding box center [245, 163] width 490 height 326
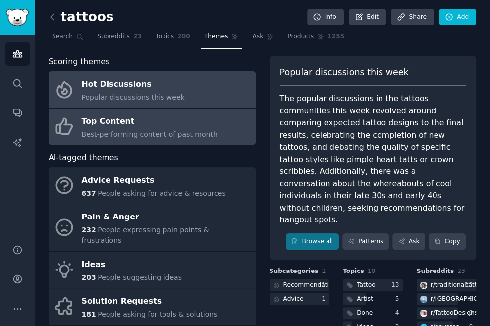
click at [105, 138] on div "Best-performing content of past month" at bounding box center [150, 134] width 136 height 10
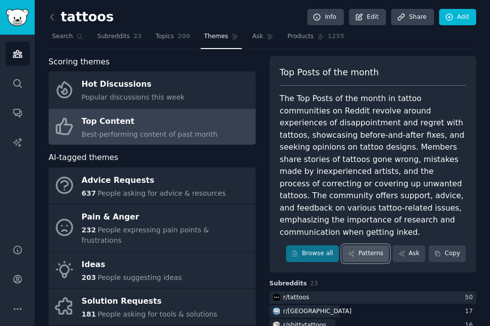
click at [371, 245] on link "Patterns" at bounding box center [365, 253] width 47 height 17
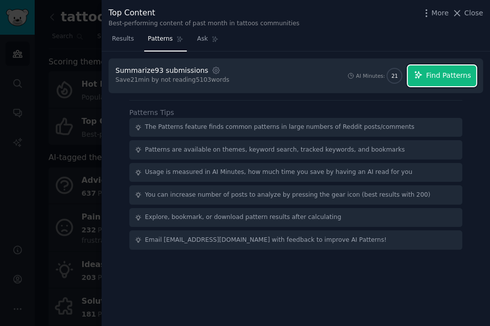
click at [451, 78] on span "Find Patterns" at bounding box center [448, 75] width 45 height 10
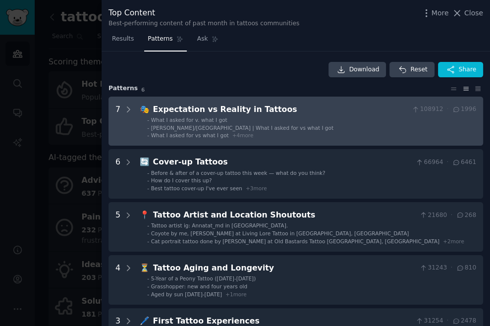
click at [293, 111] on div "Expectation vs Reality in Tattoos" at bounding box center [280, 110] width 255 height 12
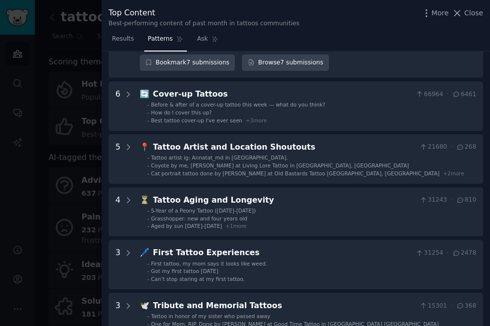
scroll to position [390, 0]
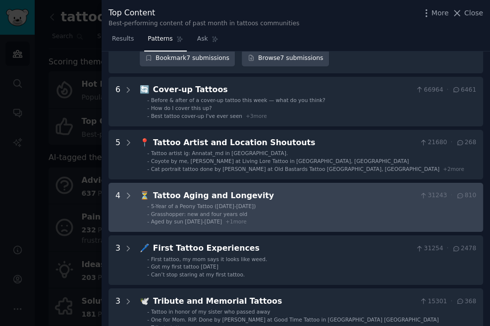
click at [199, 190] on div "Tattoo Aging and Longevity" at bounding box center [284, 196] width 263 height 12
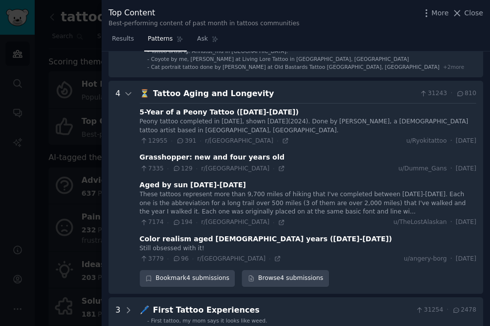
scroll to position [493, 0]
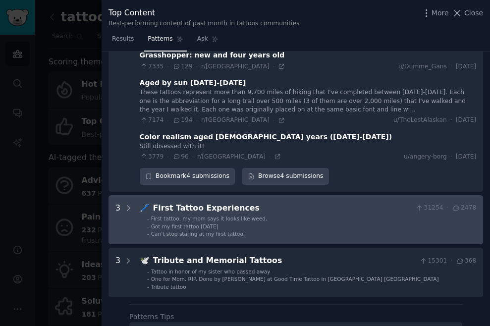
click at [185, 202] on div "First Tattoo Experiences" at bounding box center [282, 208] width 259 height 12
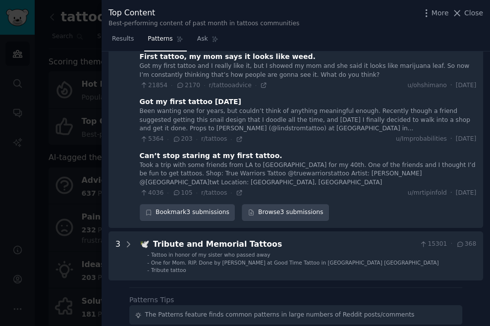
scroll to position [765, 0]
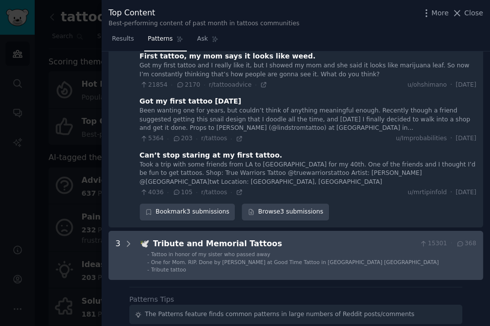
click at [158, 238] on div "Tribute and Memorial Tattoos" at bounding box center [284, 244] width 263 height 12
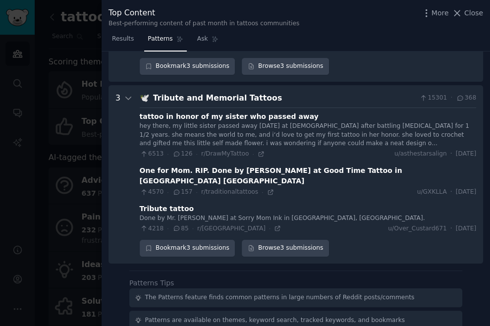
scroll to position [915, 0]
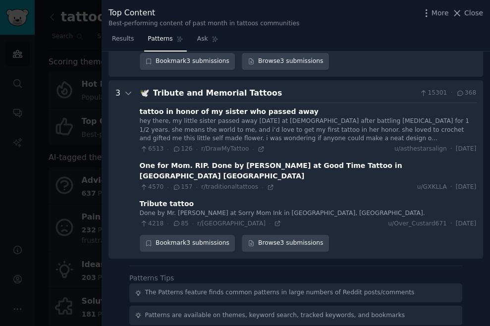
click at [80, 174] on div at bounding box center [245, 163] width 490 height 326
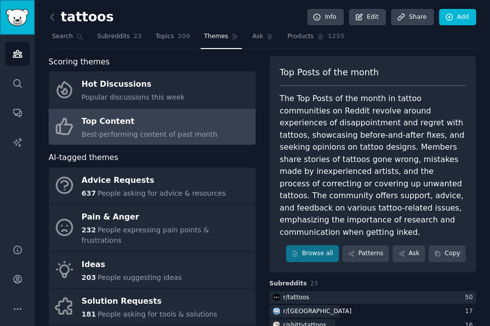
click at [16, 20] on img "Sidebar" at bounding box center [17, 17] width 23 height 17
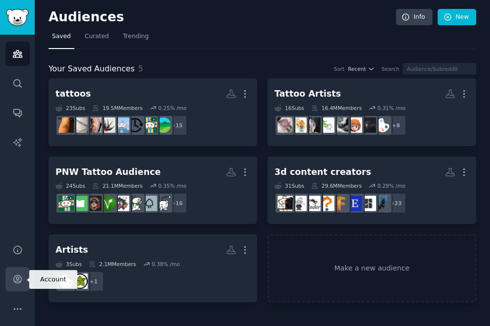
click at [18, 288] on link "Account" at bounding box center [17, 279] width 24 height 24
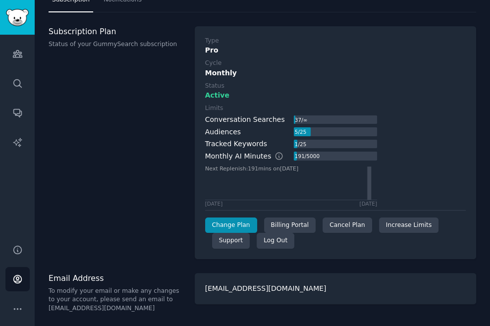
scroll to position [36, 0]
click at [344, 224] on div "Cancel Plan" at bounding box center [346, 225] width 49 height 16
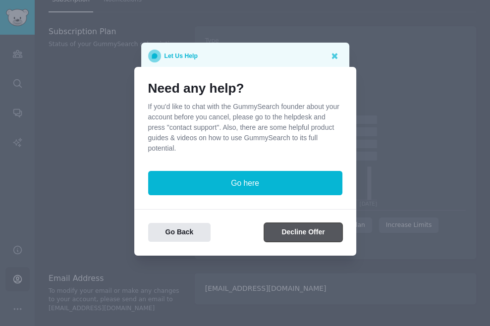
click at [293, 239] on button "Decline Offer" at bounding box center [303, 232] width 78 height 19
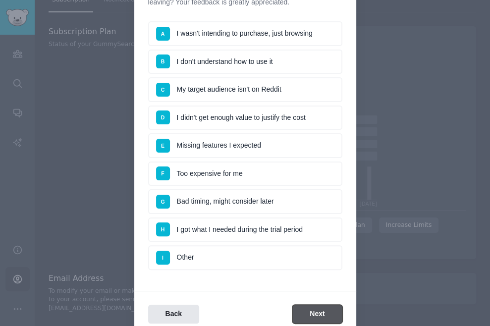
scroll to position [80, 0]
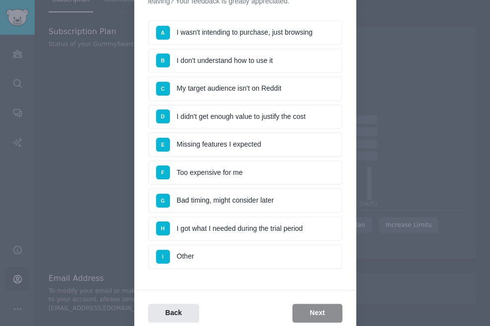
click at [288, 251] on li "I Other" at bounding box center [245, 256] width 194 height 25
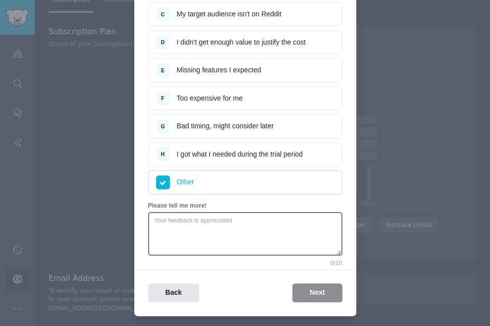
scroll to position [168, 0]
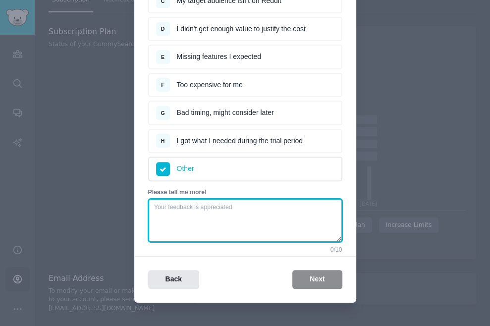
click at [221, 209] on textarea at bounding box center [245, 221] width 194 height 44
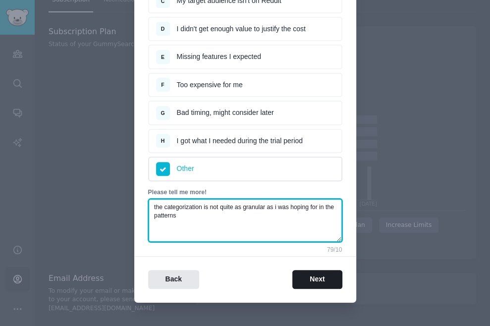
click at [154, 216] on textarea "the categorization is not quite as granular as i was hoping for in the patterns" at bounding box center [245, 221] width 194 height 44
click at [210, 219] on textarea "the categorization is not quite as granular as i was hoping for in the theme pa…" at bounding box center [245, 221] width 194 height 44
click at [243, 208] on textarea "the categorization is not quite as granular as i was hoping for in the theme pa…" at bounding box center [245, 221] width 194 height 44
click at [272, 218] on textarea "the categorization is not quite as well organized or granular as i was hoping f…" at bounding box center [245, 221] width 194 height 44
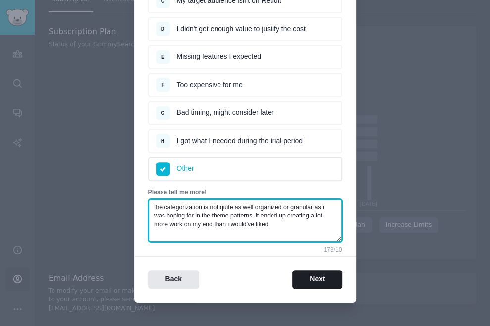
click at [212, 224] on textarea "the categorization is not quite as well organized or granular as i was hoping f…" at bounding box center [245, 221] width 194 height 44
click at [334, 224] on textarea "the categorization is not quite as well organized or granular as i was hoping f…" at bounding box center [245, 221] width 194 height 44
click at [169, 224] on textarea "the categorization is not quite as well organized or granular as i was hoping f…" at bounding box center [245, 221] width 194 height 44
click at [300, 225] on textarea "the categorization is not quite as well organized or granular as i was hoping f…" at bounding box center [245, 221] width 194 height 44
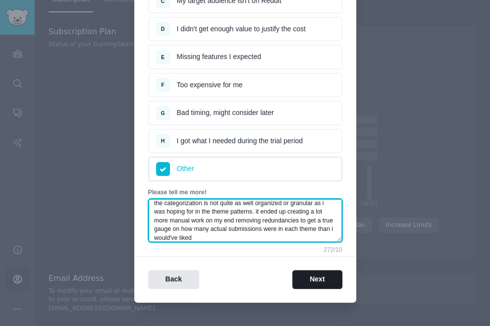
scroll to position [8, 0]
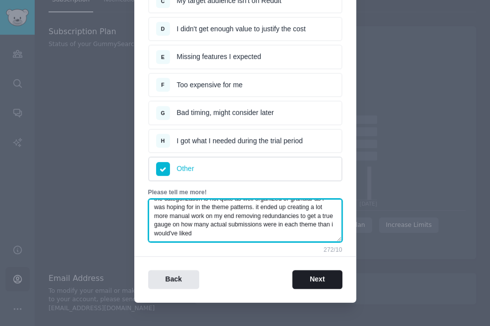
click at [304, 224] on textarea "the categorization is not quite as well organized or granular as i was hoping f…" at bounding box center [245, 221] width 194 height 44
click at [313, 225] on textarea "the categorization is not quite as well organized or granular as i was hoping f…" at bounding box center [245, 221] width 194 height 44
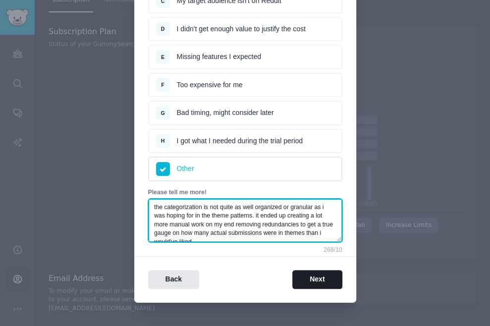
click at [255, 215] on textarea "the categorization is not quite as well organized or granular as i was hoping f…" at bounding box center [245, 221] width 194 height 44
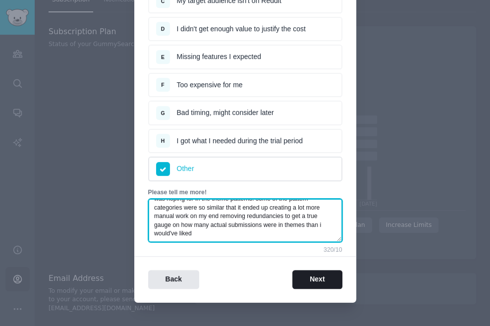
scroll to position [168, 0]
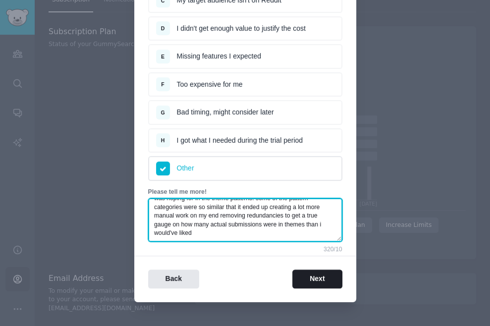
click at [289, 224] on textarea "the categorization is not quite as well organized or granular as i was hoping f…" at bounding box center [245, 220] width 194 height 44
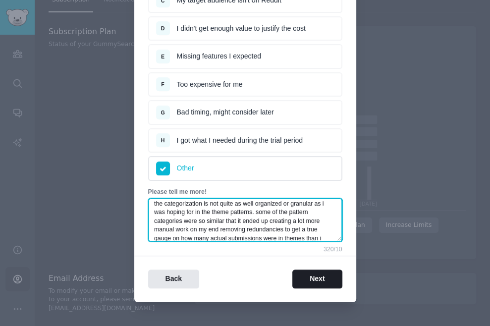
scroll to position [0, 0]
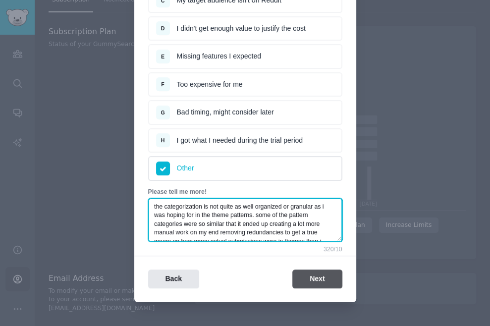
type textarea "the categorization is not quite as well organized or granular as i was hoping f…"
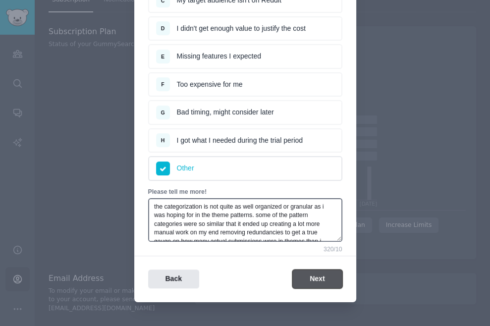
click at [318, 275] on button "Next" at bounding box center [317, 278] width 50 height 19
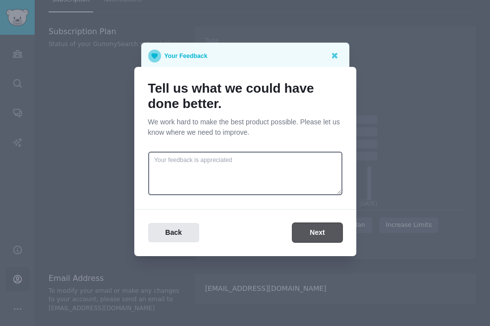
click at [318, 228] on button "Next" at bounding box center [317, 232] width 50 height 19
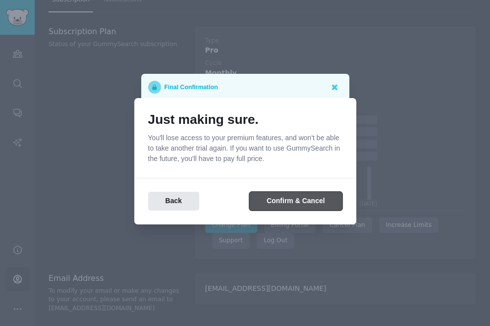
click at [300, 199] on button "Confirm & Cancel" at bounding box center [295, 201] width 93 height 19
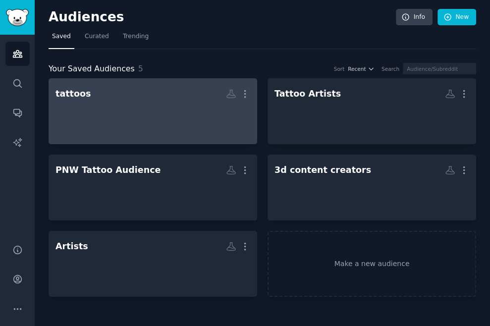
click at [121, 105] on div at bounding box center [152, 120] width 195 height 35
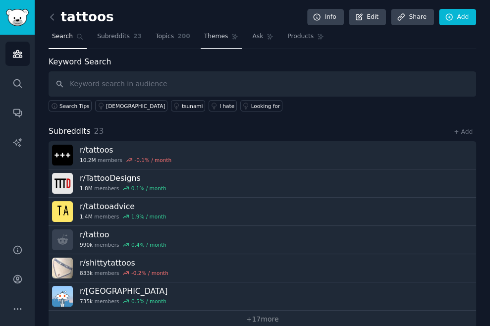
click at [225, 38] on span "Themes" at bounding box center [216, 36] width 24 height 9
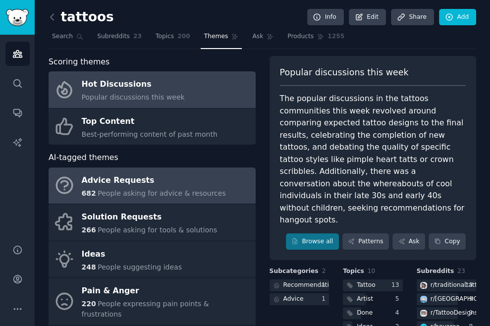
click at [190, 185] on div "Advice Requests" at bounding box center [154, 180] width 144 height 16
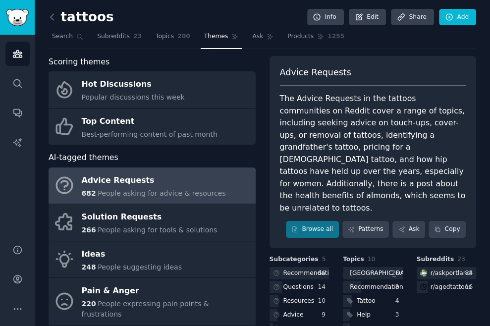
click at [155, 188] on div "682 People asking for advice & resources" at bounding box center [154, 193] width 144 height 10
click at [365, 221] on link "Patterns" at bounding box center [365, 229] width 47 height 17
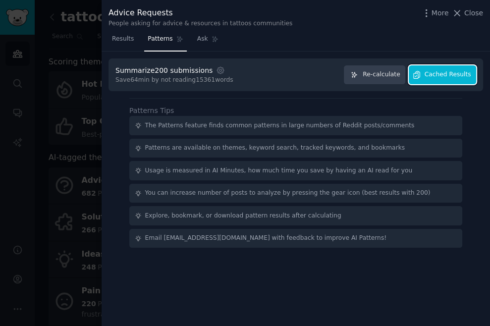
click at [433, 75] on span "Cached Results" at bounding box center [448, 74] width 47 height 9
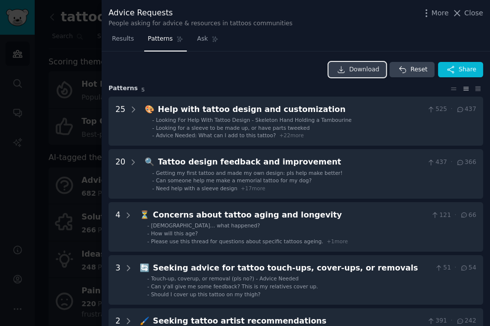
click at [360, 68] on span "Download" at bounding box center [364, 69] width 30 height 9
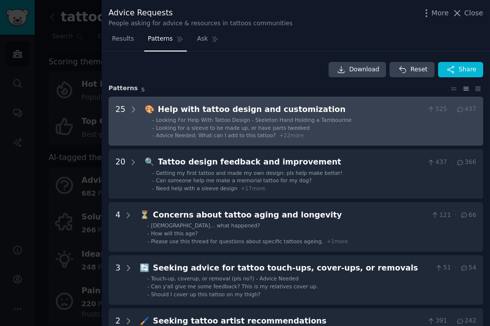
click at [212, 113] on div "Help with tattoo design and customization" at bounding box center [291, 110] width 266 height 12
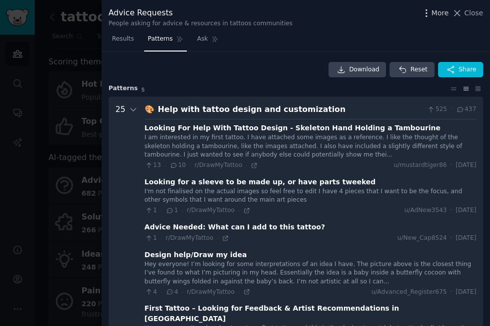
click at [429, 12] on icon "button" at bounding box center [426, 13] width 10 height 10
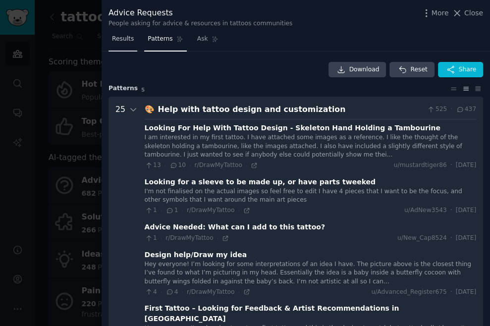
click at [125, 45] on link "Results" at bounding box center [122, 41] width 29 height 20
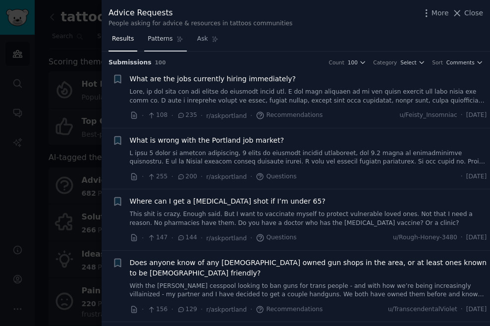
click at [158, 39] on span "Patterns" at bounding box center [160, 39] width 25 height 9
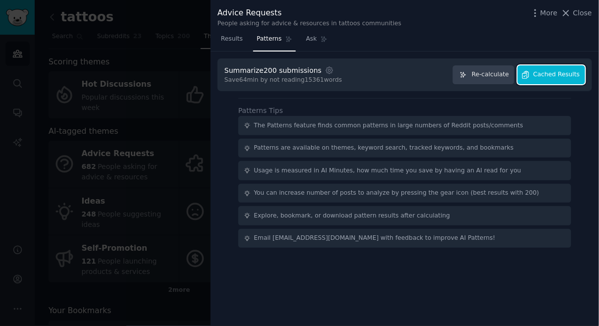
click at [489, 73] on span "Cached Results" at bounding box center [556, 74] width 47 height 9
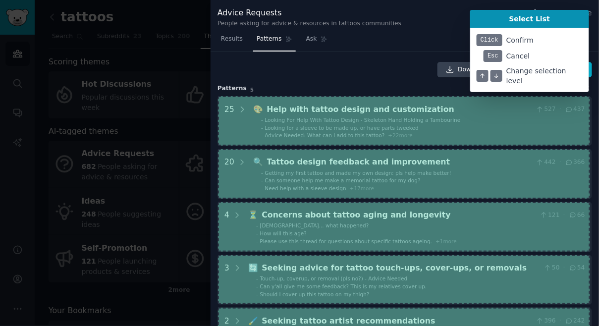
click at [384, 121] on div at bounding box center [299, 163] width 599 height 326
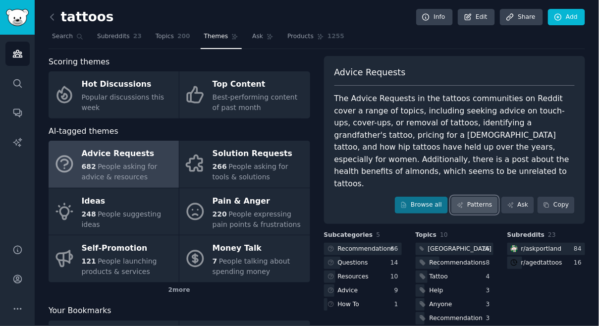
click at [476, 197] on link "Patterns" at bounding box center [474, 205] width 47 height 17
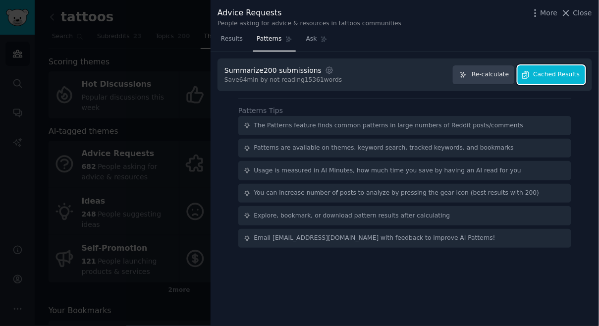
click at [489, 74] on span "Cached Results" at bounding box center [556, 74] width 47 height 9
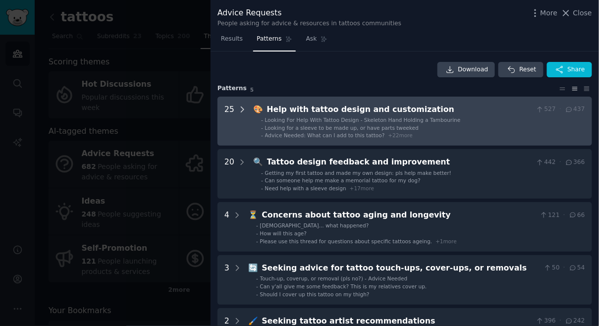
click at [243, 107] on icon at bounding box center [242, 109] width 9 height 9
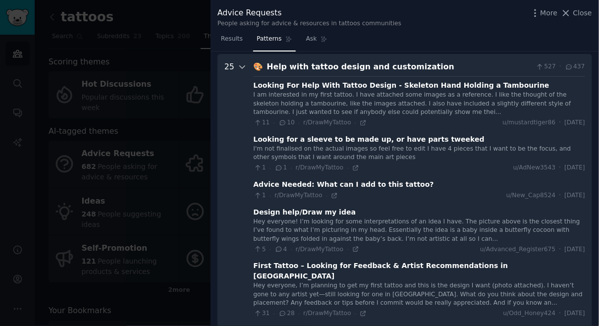
scroll to position [45, 0]
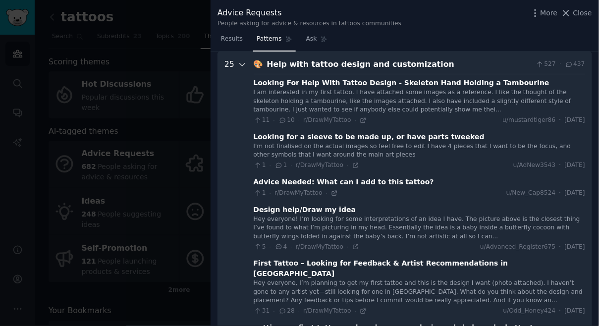
click at [238, 62] on icon at bounding box center [242, 64] width 9 height 9
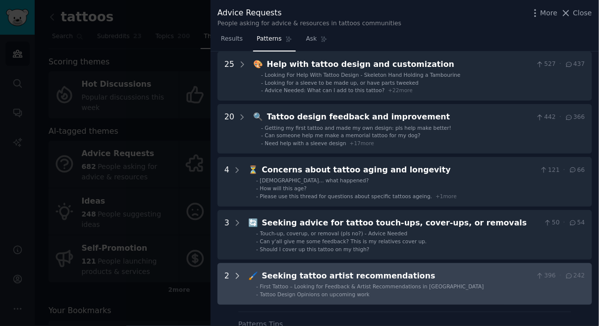
click at [239, 273] on icon at bounding box center [237, 275] width 9 height 9
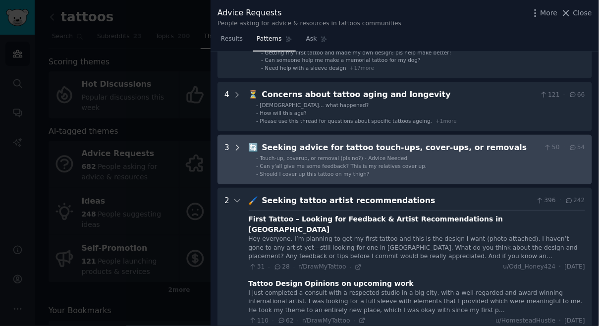
click at [237, 146] on icon at bounding box center [237, 147] width 9 height 9
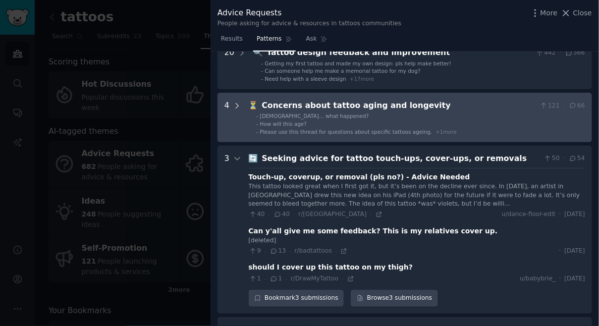
click at [237, 104] on icon at bounding box center [237, 105] width 2 height 5
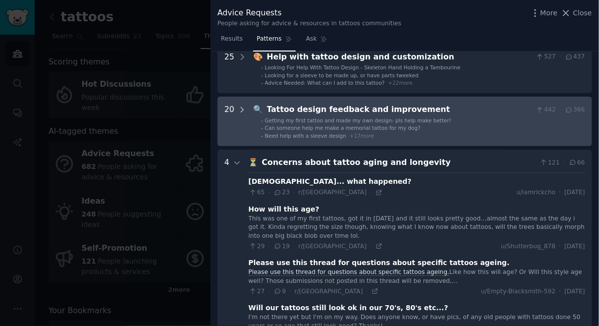
click at [239, 108] on icon at bounding box center [242, 110] width 9 height 9
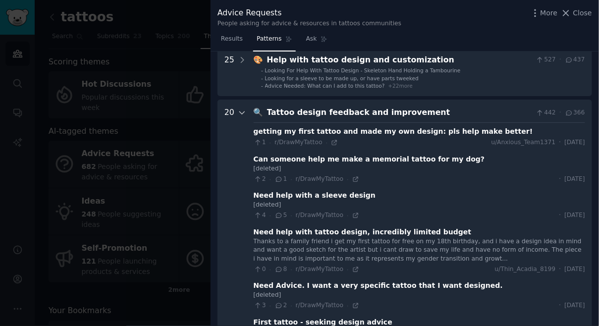
scroll to position [0, 0]
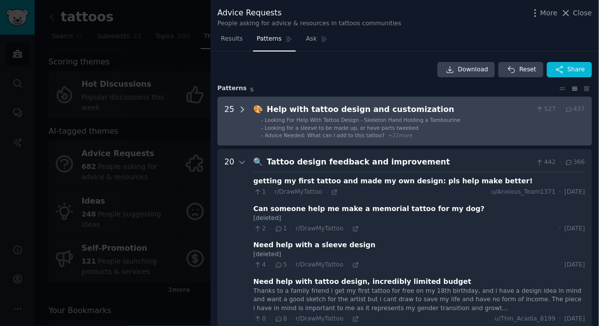
click at [241, 108] on icon at bounding box center [242, 109] width 9 height 9
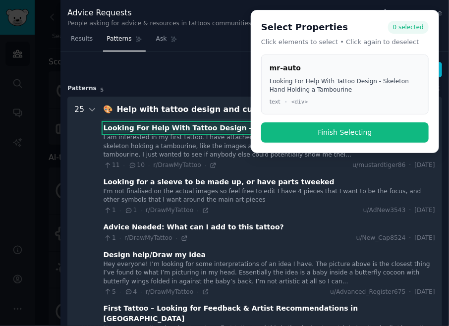
click at [128, 127] on div "Looking For Help With Tattoo Design - Skeleton Hand Holding a Tambourine" at bounding box center [252, 128] width 296 height 10
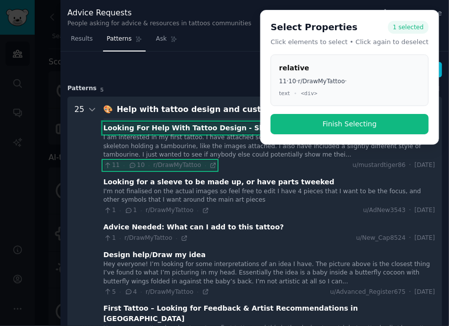
click at [121, 149] on div "I am interested in my first tattoo. I have attached some images as a reference.…" at bounding box center [269, 146] width 331 height 26
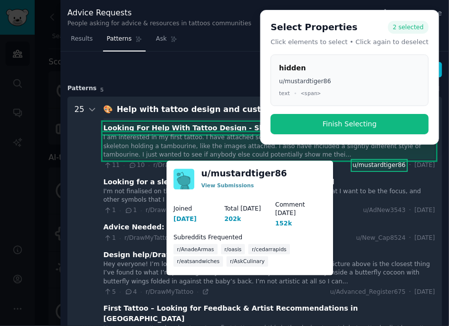
click at [373, 166] on span "u/mustardtiger86" at bounding box center [379, 165] width 53 height 9
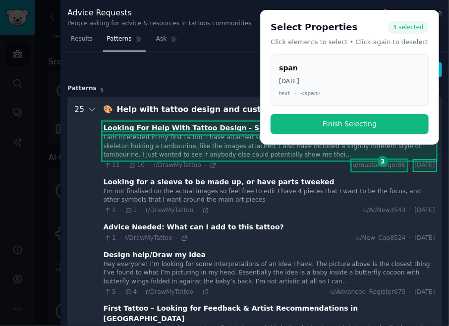
click at [415, 166] on span "[DATE]" at bounding box center [425, 165] width 20 height 9
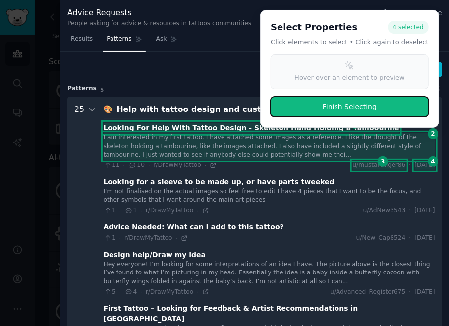
click at [364, 109] on button "Finish Selecting" at bounding box center [349, 107] width 158 height 20
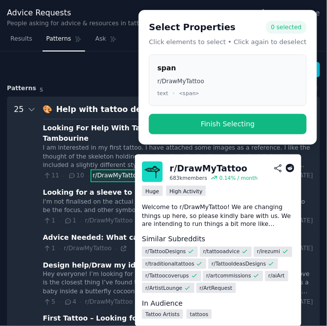
click at [107, 172] on span "r/DrawMyTattoo" at bounding box center [117, 175] width 48 height 7
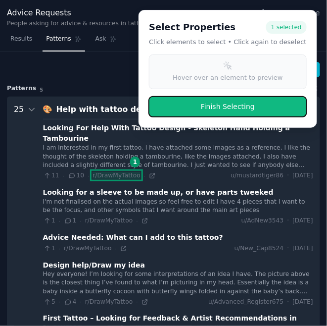
click at [229, 108] on button "Finish Selecting" at bounding box center [228, 107] width 158 height 20
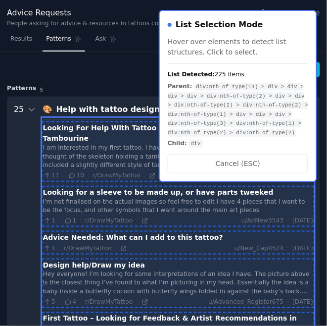
click at [86, 144] on div "I am interested in my first tattoo. I have attached some images as a reference.…" at bounding box center [178, 157] width 270 height 26
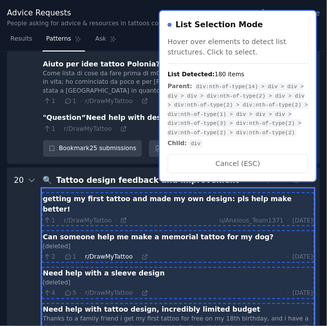
scroll to position [1124, 0]
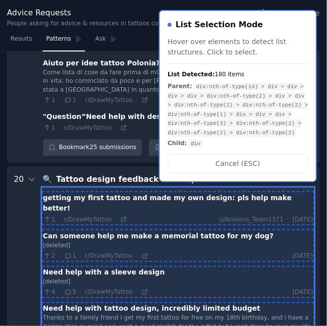
click at [66, 193] on div "getting my first tattoo and made my own design: pls help make better!" at bounding box center [178, 203] width 270 height 21
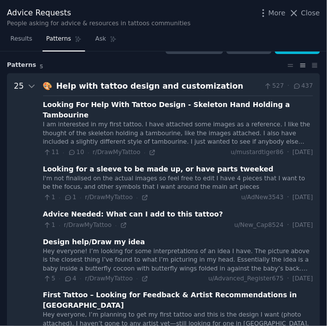
scroll to position [0, 0]
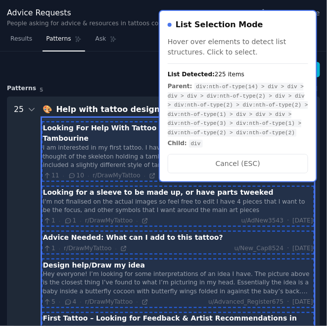
click at [115, 144] on div "I am interested in my first tattoo. I have attached some images as a reference.…" at bounding box center [178, 157] width 270 height 26
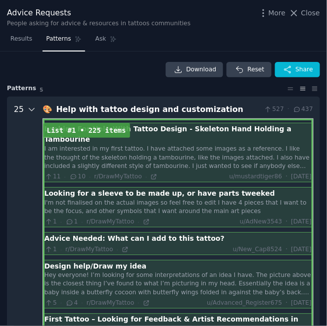
click at [32, 107] on icon at bounding box center [31, 109] width 9 height 9
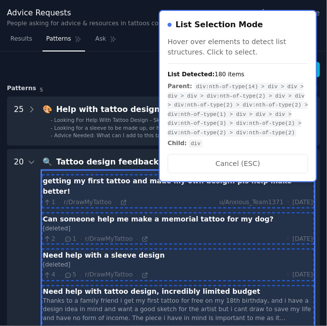
click at [154, 198] on div "1 · r/DrawMyTattoo · u/Anxious_Team1371 · Mon 8/4/2025" at bounding box center [178, 202] width 270 height 9
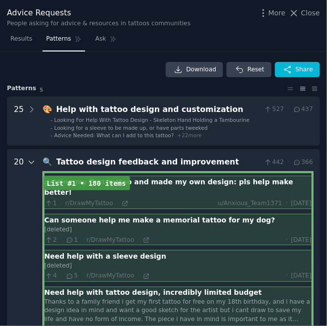
click at [30, 161] on icon at bounding box center [31, 162] width 9 height 9
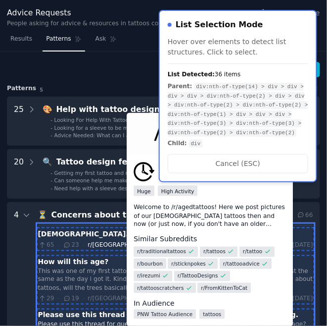
click at [99, 241] on span "r/[GEOGRAPHIC_DATA]" at bounding box center [122, 244] width 68 height 7
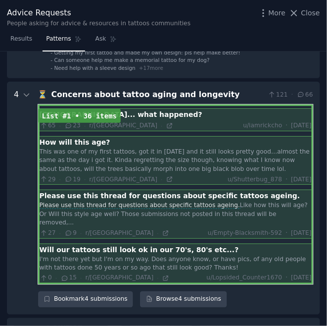
scroll to position [100, 0]
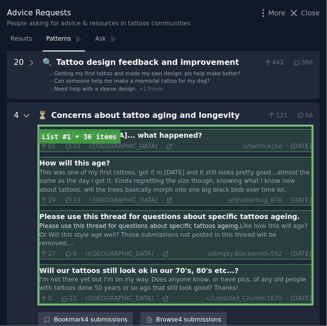
click at [26, 112] on icon at bounding box center [26, 115] width 9 height 9
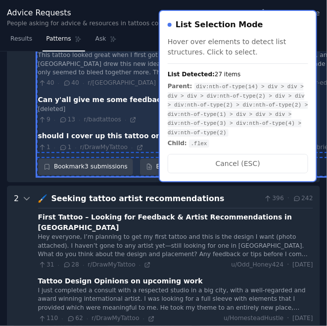
scroll to position [236, 0]
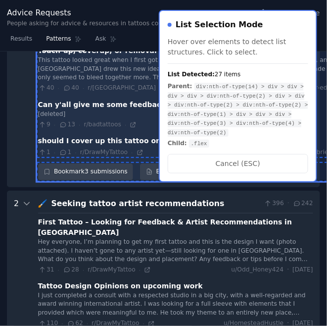
click at [97, 140] on div "should I cover up this tattoo on my thigh?" at bounding box center [120, 141] width 164 height 10
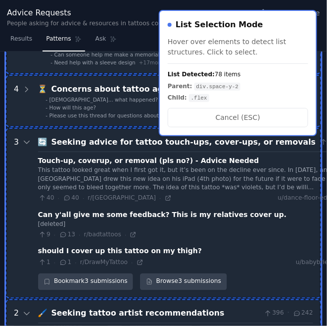
scroll to position [123, 0]
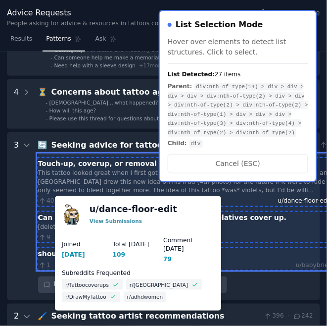
click at [278, 197] on span "u/dance-floor-edit" at bounding box center [305, 201] width 54 height 9
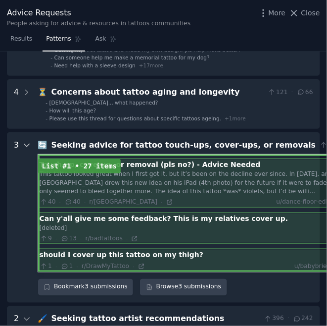
click at [23, 143] on icon at bounding box center [26, 145] width 9 height 9
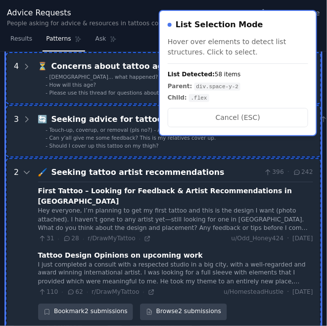
scroll to position [164, 0]
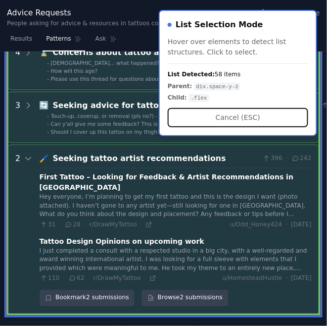
click at [237, 122] on button "Cancel (ESC)" at bounding box center [238, 117] width 141 height 19
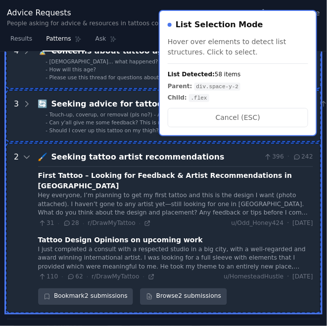
click at [41, 175] on div "First Tattoo – Looking for Feedback & Artist Recommendations in [GEOGRAPHIC_DAT…" at bounding box center [175, 180] width 275 height 21
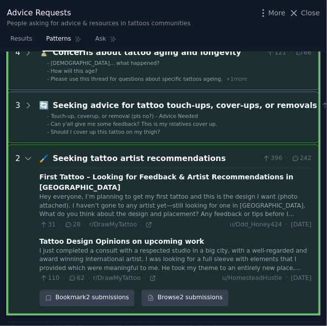
click at [58, 193] on div "Hey everyone, I’m planning to get my first tattoo and this is the design I want…" at bounding box center [176, 206] width 272 height 26
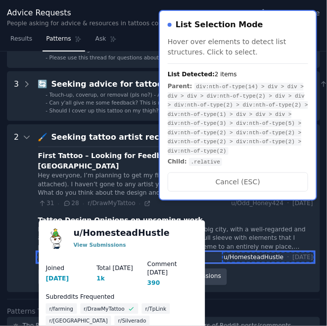
scroll to position [183, 0]
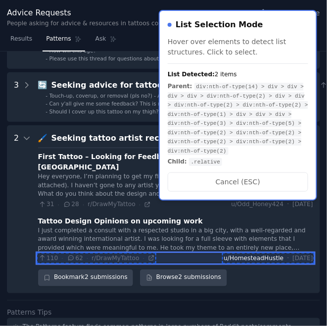
click at [261, 254] on span "u/HomesteadHustle" at bounding box center [254, 258] width 60 height 9
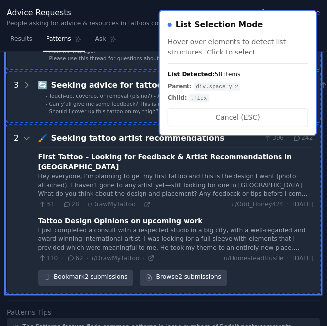
click at [180, 226] on div "I just completed a consult with a respected studio in a big city, with a well-r…" at bounding box center [175, 239] width 275 height 26
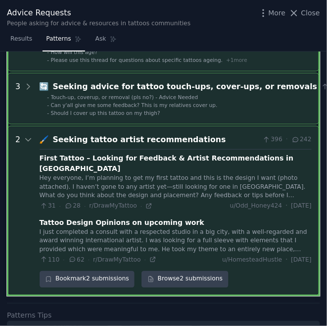
click at [176, 217] on div "Tattoo Design Opinions on upcoming work" at bounding box center [122, 222] width 165 height 10
click at [192, 181] on div "Hey everyone, I’m planning to get my first tattoo and this is the design I want…" at bounding box center [176, 187] width 272 height 26
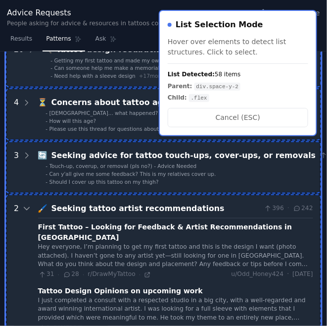
scroll to position [115, 0]
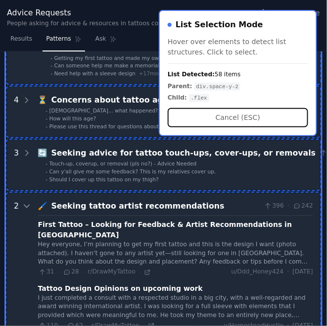
click at [234, 117] on button "Cancel (ESC)" at bounding box center [238, 117] width 141 height 19
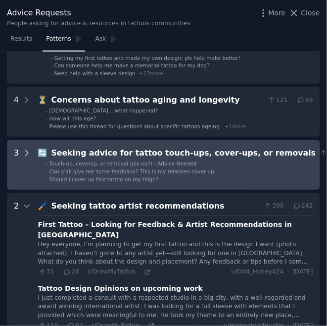
click at [26, 151] on icon at bounding box center [27, 153] width 2 height 5
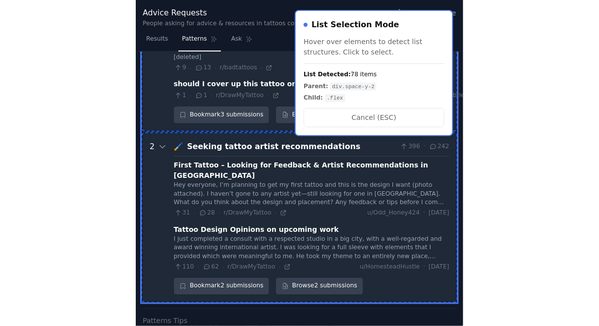
scroll to position [287, 0]
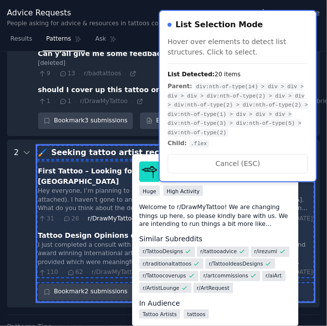
click at [88, 215] on span "r/DrawMyTattoo" at bounding box center [112, 218] width 48 height 7
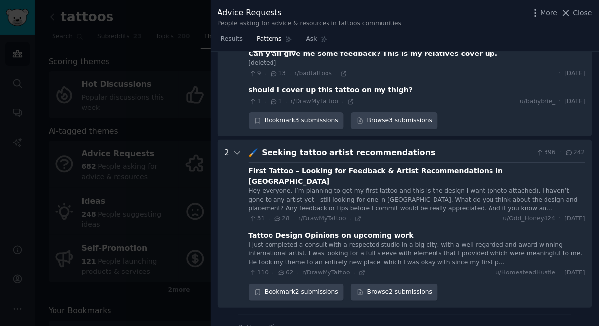
click at [408, 187] on div "Hey everyone, I’m planning to get my first tattoo and this is the design I want…" at bounding box center [417, 200] width 336 height 26
drag, startPoint x: 249, startPoint y: 169, endPoint x: 584, endPoint y: 208, distance: 336.6
click at [489, 208] on recommendations "2 🖌️ Seeking tattoo artist recommendations 396 · 242 First Tattoo – Looking for…" at bounding box center [404, 224] width 374 height 168
copy div "First Tattoo – Looking for Feedback & Artist Recommendations in Toronto Hey eve…"
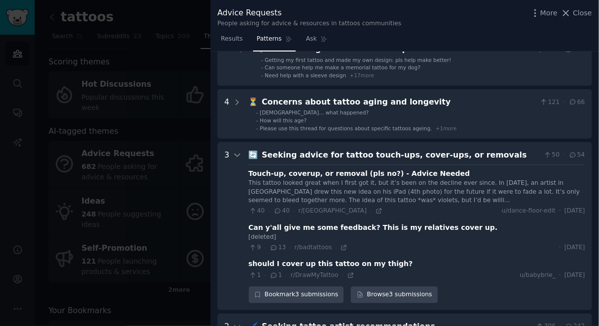
scroll to position [0, 0]
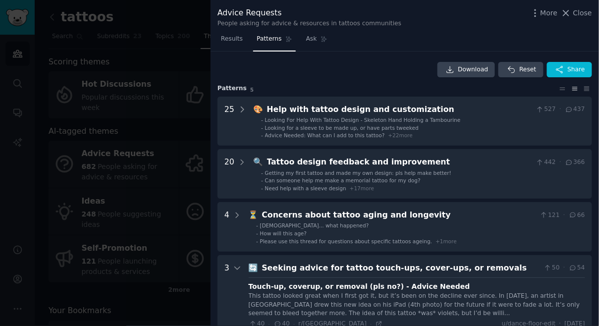
click at [125, 206] on div at bounding box center [299, 163] width 599 height 326
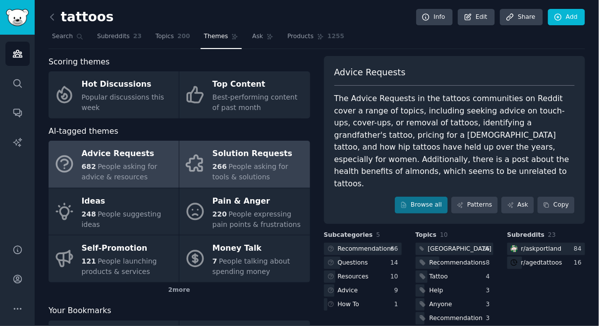
click at [242, 169] on span "People asking for tools & solutions" at bounding box center [251, 171] width 76 height 18
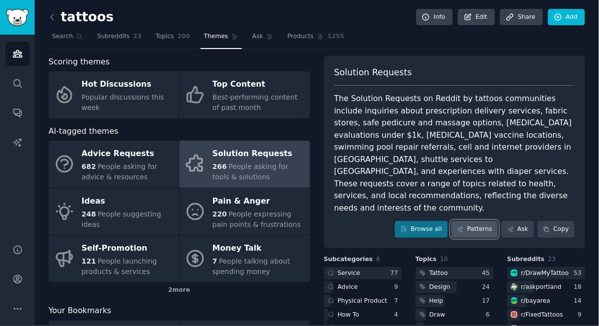
click at [479, 221] on link "Patterns" at bounding box center [474, 229] width 47 height 17
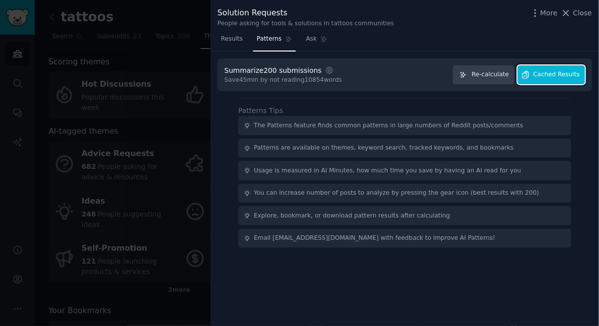
click at [489, 68] on button "Cached Results" at bounding box center [551, 74] width 67 height 19
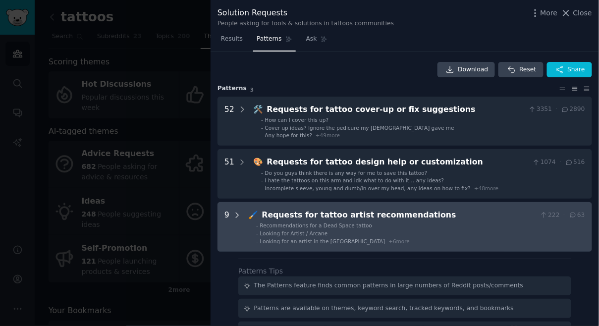
click at [239, 216] on icon at bounding box center [237, 215] width 9 height 9
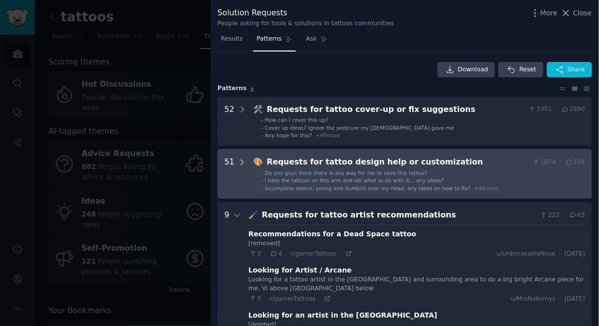
click at [240, 162] on icon at bounding box center [242, 162] width 9 height 9
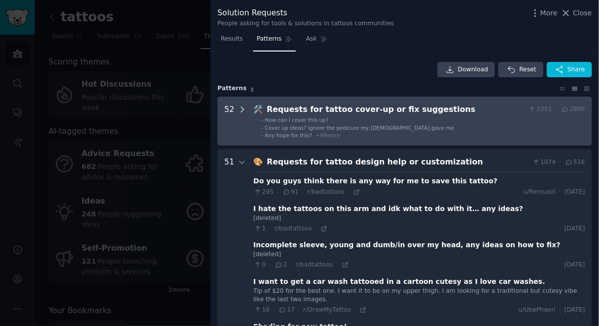
click at [238, 110] on icon at bounding box center [242, 109] width 9 height 9
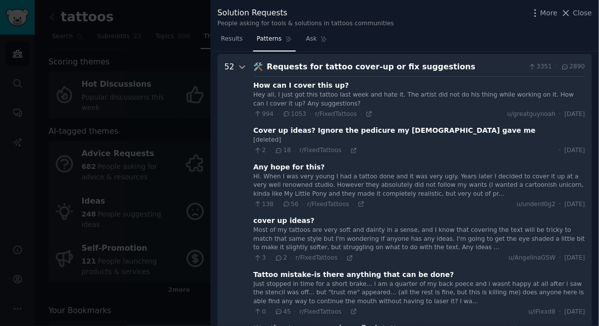
scroll to position [45, 0]
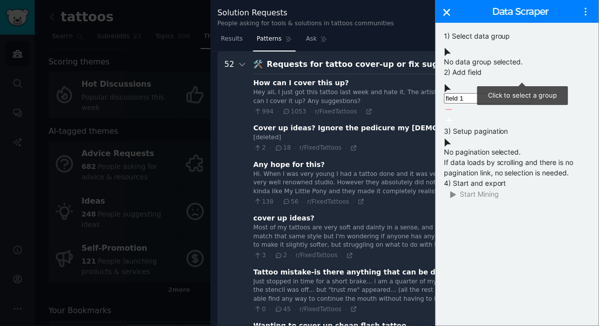
click at [489, 56] on div at bounding box center [517, 51] width 147 height 10
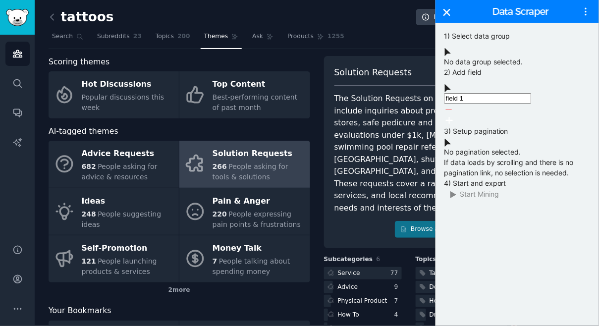
click at [446, 10] on icon at bounding box center [446, 12] width 7 height 7
click at [448, 12] on icon at bounding box center [446, 12] width 7 height 7
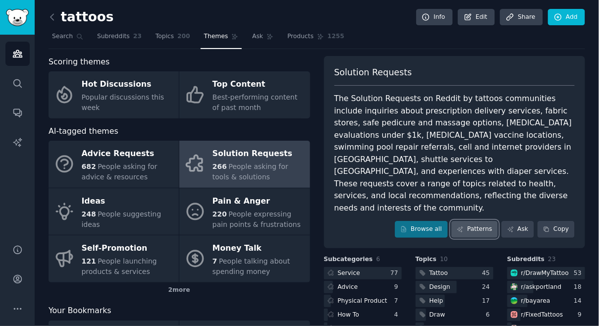
click at [471, 221] on link "Patterns" at bounding box center [474, 229] width 47 height 17
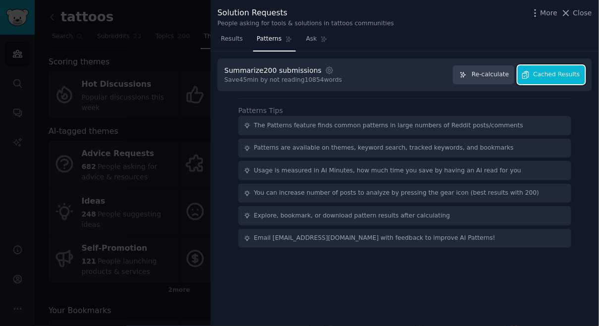
click at [489, 73] on span "Cached Results" at bounding box center [556, 74] width 47 height 9
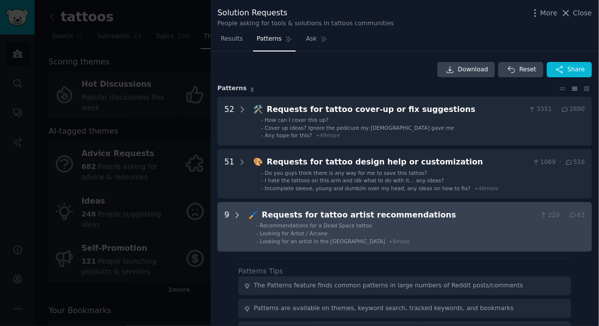
click at [236, 213] on icon at bounding box center [237, 215] width 9 height 9
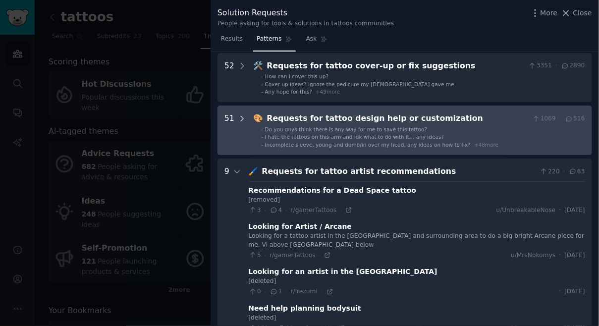
click at [240, 117] on icon at bounding box center [242, 118] width 9 height 9
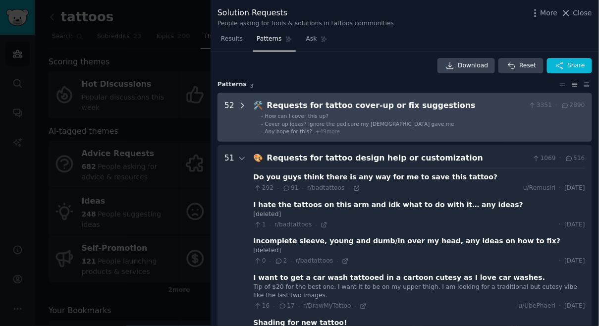
click at [243, 102] on icon at bounding box center [242, 105] width 9 height 9
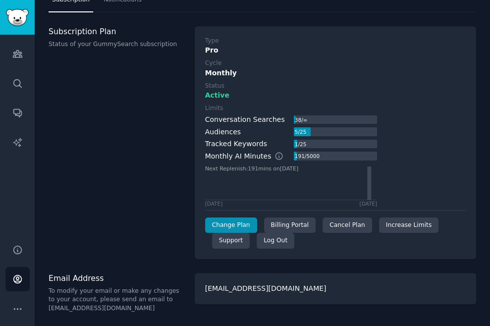
scroll to position [36, 0]
click at [240, 224] on link "Change Plan" at bounding box center [231, 225] width 52 height 16
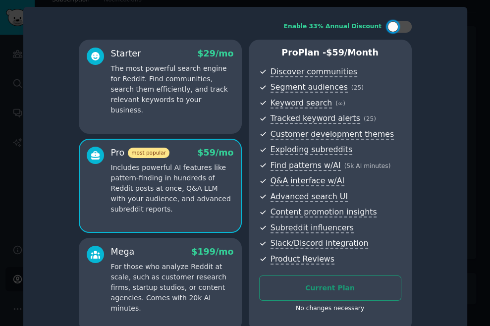
click at [482, 55] on div at bounding box center [245, 163] width 490 height 326
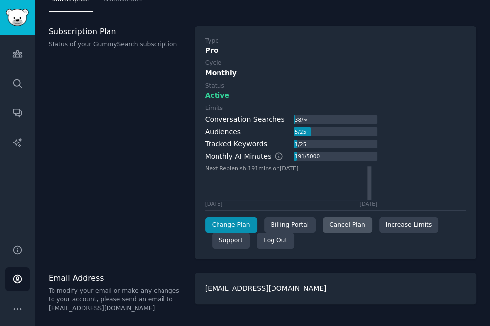
click at [345, 221] on div "Cancel Plan" at bounding box center [346, 225] width 49 height 16
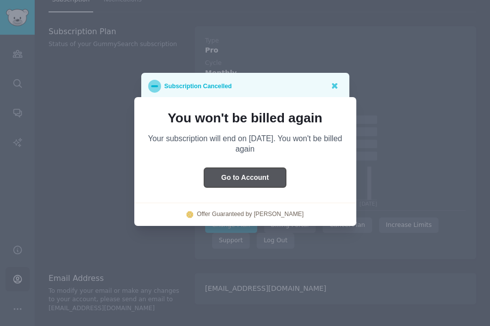
click at [251, 177] on button "Go to Account" at bounding box center [245, 177] width 82 height 19
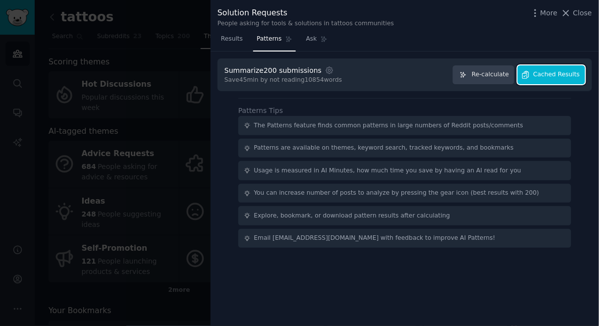
click at [553, 74] on span "Cached Results" at bounding box center [556, 74] width 47 height 9
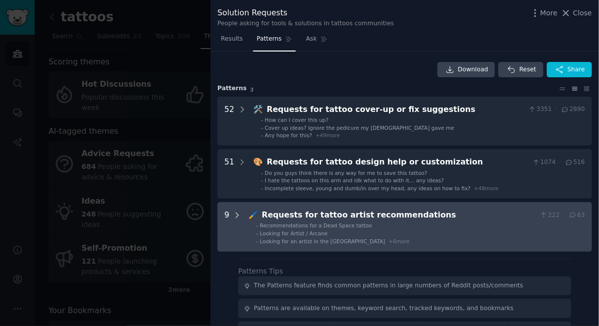
click at [235, 214] on icon at bounding box center [237, 215] width 9 height 9
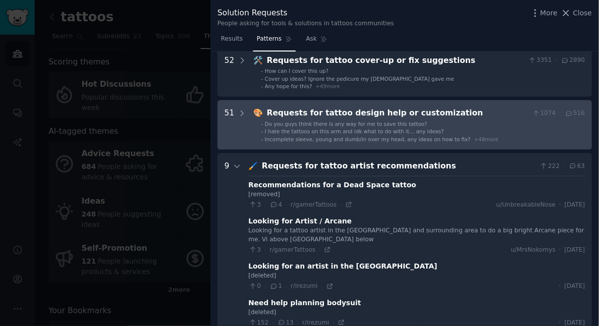
click at [235, 112] on div "51" at bounding box center [235, 125] width 22 height 36
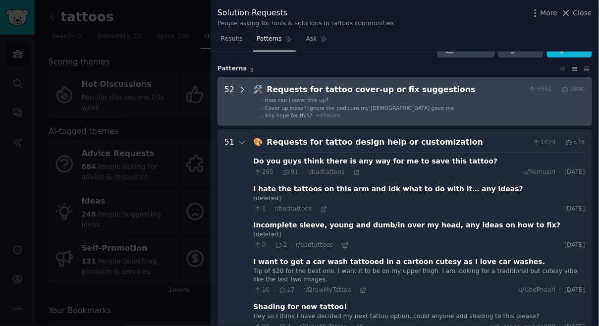
click at [239, 89] on icon at bounding box center [242, 89] width 9 height 9
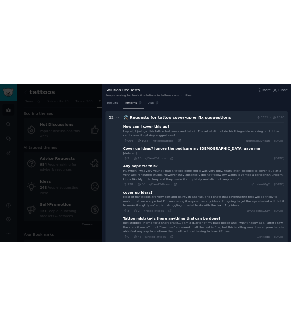
scroll to position [45, 0]
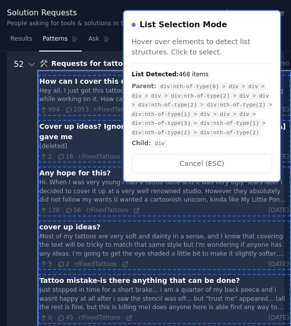
click at [59, 92] on div "Hey all, I just got this tattoo last week and hate it. The artist did not do hi…" at bounding box center [165, 95] width 250 height 17
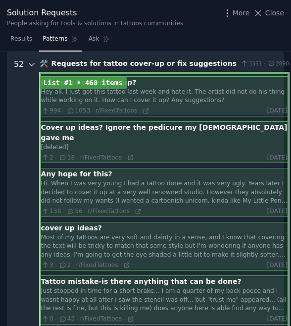
click at [31, 62] on icon at bounding box center [31, 64] width 9 height 9
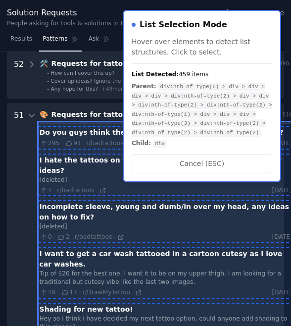
click at [80, 136] on div "Do you guys think there is any way for me to save this tattoo?" at bounding box center [162, 132] width 244 height 10
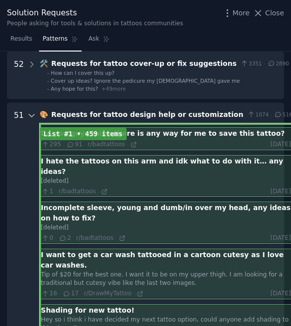
click at [30, 114] on icon at bounding box center [31, 115] width 9 height 9
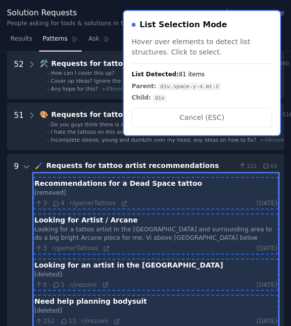
click at [134, 186] on div "Recommendations for a Dead Space tattoo" at bounding box center [119, 183] width 168 height 10
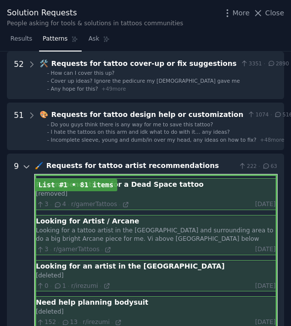
click at [24, 168] on icon at bounding box center [26, 166] width 9 height 9
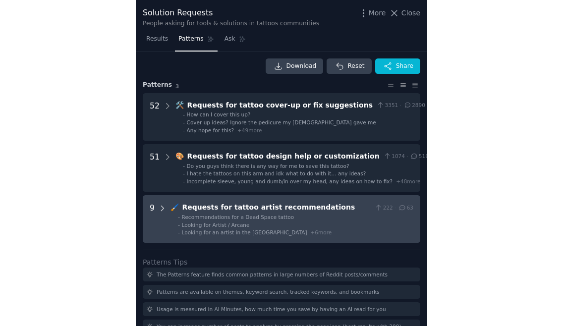
scroll to position [0, 0]
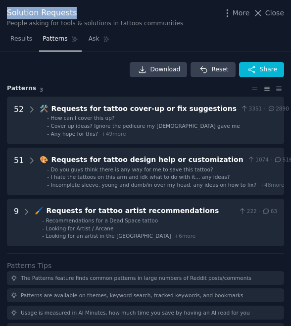
drag, startPoint x: 72, startPoint y: 14, endPoint x: 8, endPoint y: 17, distance: 64.5
click at [8, 17] on div "Solution Requests" at bounding box center [95, 13] width 176 height 12
copy div "Solution Requests"
click at [266, 9] on button "Close" at bounding box center [268, 13] width 31 height 10
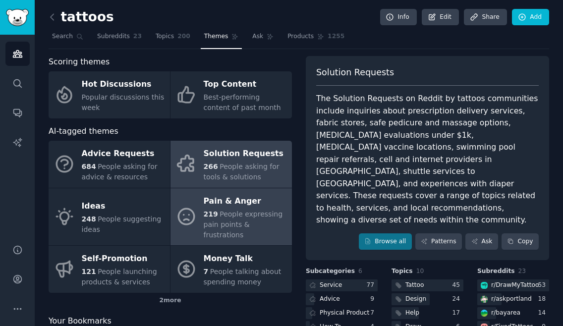
click at [229, 215] on span "People expressing pain points & frustrations" at bounding box center [243, 224] width 79 height 29
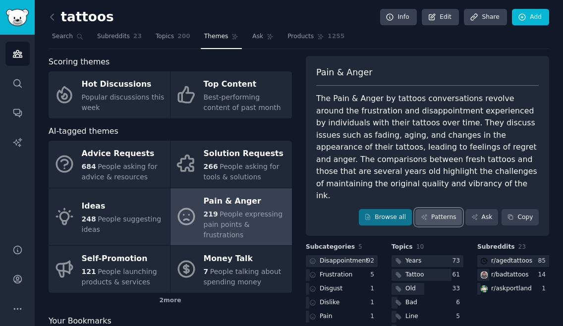
click at [443, 209] on link "Patterns" at bounding box center [438, 217] width 47 height 17
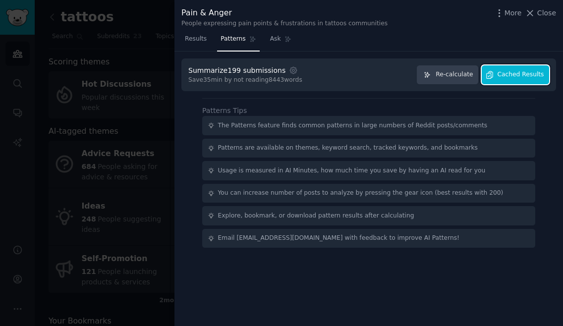
click at [532, 76] on span "Cached Results" at bounding box center [520, 74] width 47 height 9
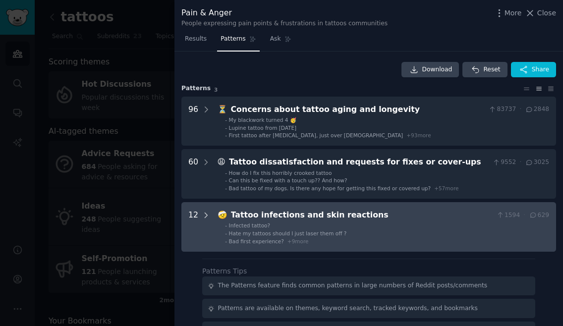
click at [202, 212] on icon at bounding box center [206, 215] width 9 height 9
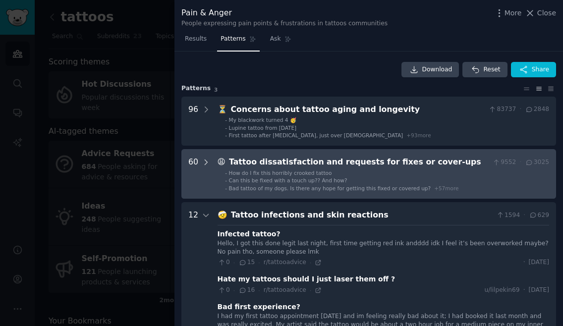
click at [204, 159] on icon at bounding box center [206, 162] width 9 height 9
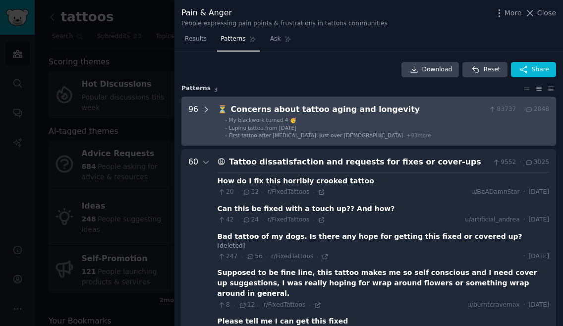
click at [208, 113] on div at bounding box center [206, 122] width 9 height 36
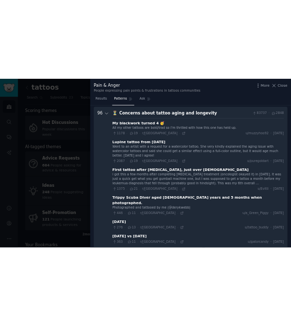
scroll to position [45, 0]
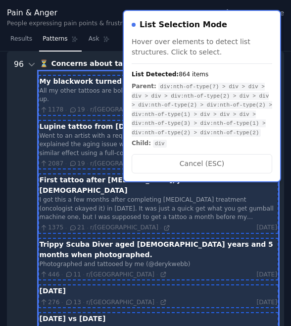
click at [74, 92] on div "All my other tattoos are bold/trad so I’m thrilled with how this one has held u…" at bounding box center [159, 95] width 238 height 17
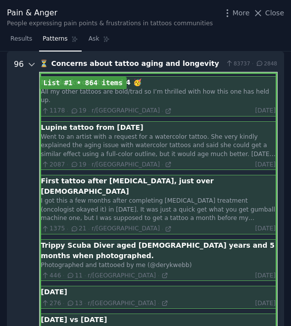
click at [29, 62] on icon at bounding box center [31, 64] width 9 height 9
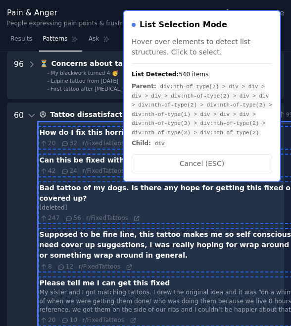
click at [85, 137] on div "How do I fix this horribly crooked tattoo" at bounding box center [118, 132] width 157 height 10
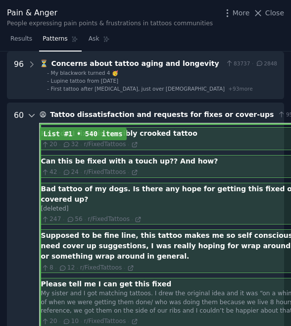
click at [28, 114] on icon at bounding box center [31, 115] width 9 height 9
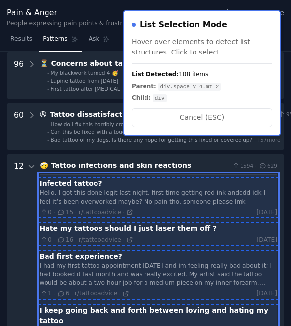
click at [129, 202] on div "Hello, I got this done legit last night, first time getting red ink andddd idk …" at bounding box center [159, 197] width 238 height 17
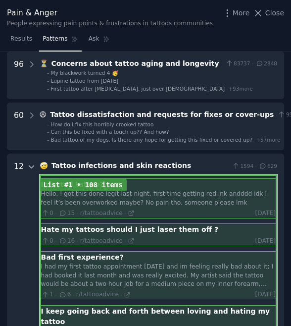
click at [27, 167] on icon at bounding box center [31, 166] width 9 height 9
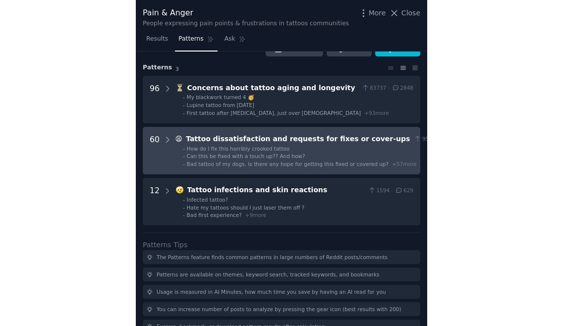
scroll to position [0, 0]
